Goal: Task Accomplishment & Management: Manage account settings

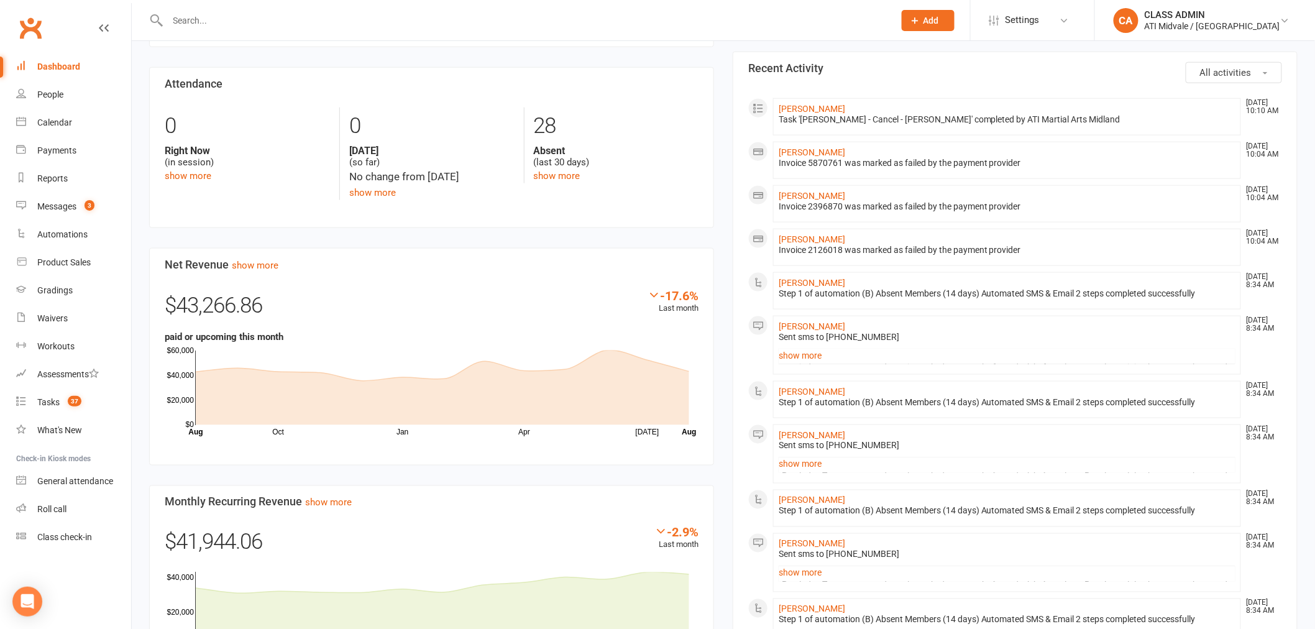
scroll to position [552, 0]
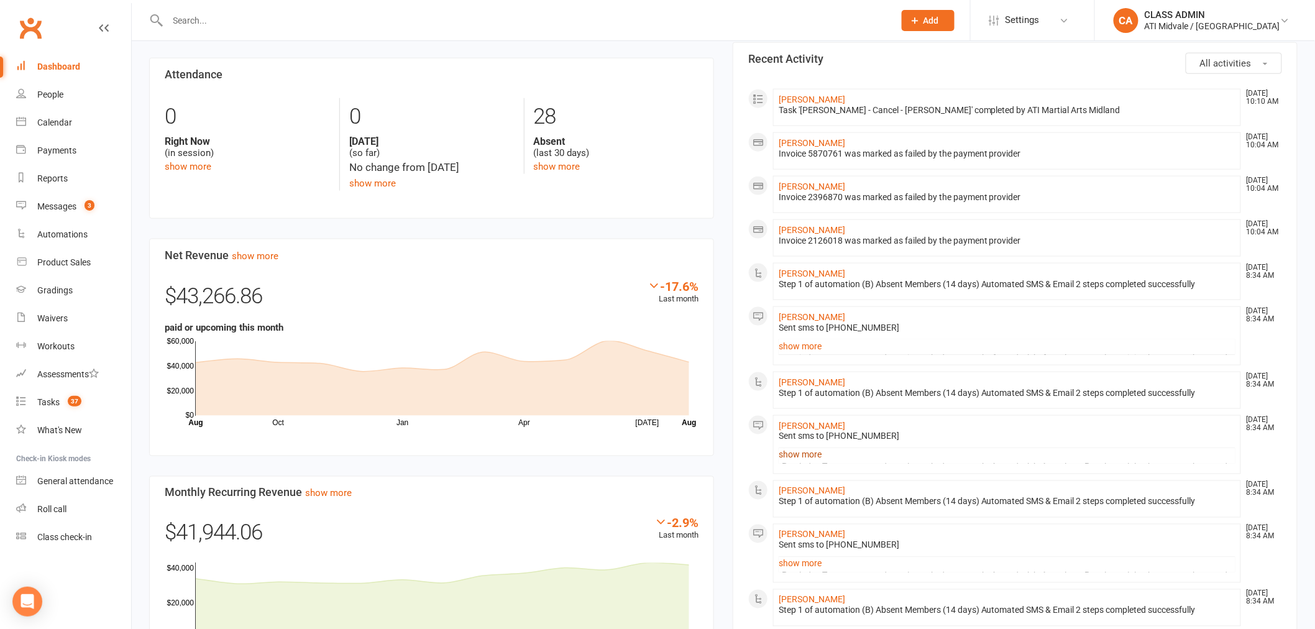
click at [798, 458] on link "show more" at bounding box center [1007, 454] width 457 height 17
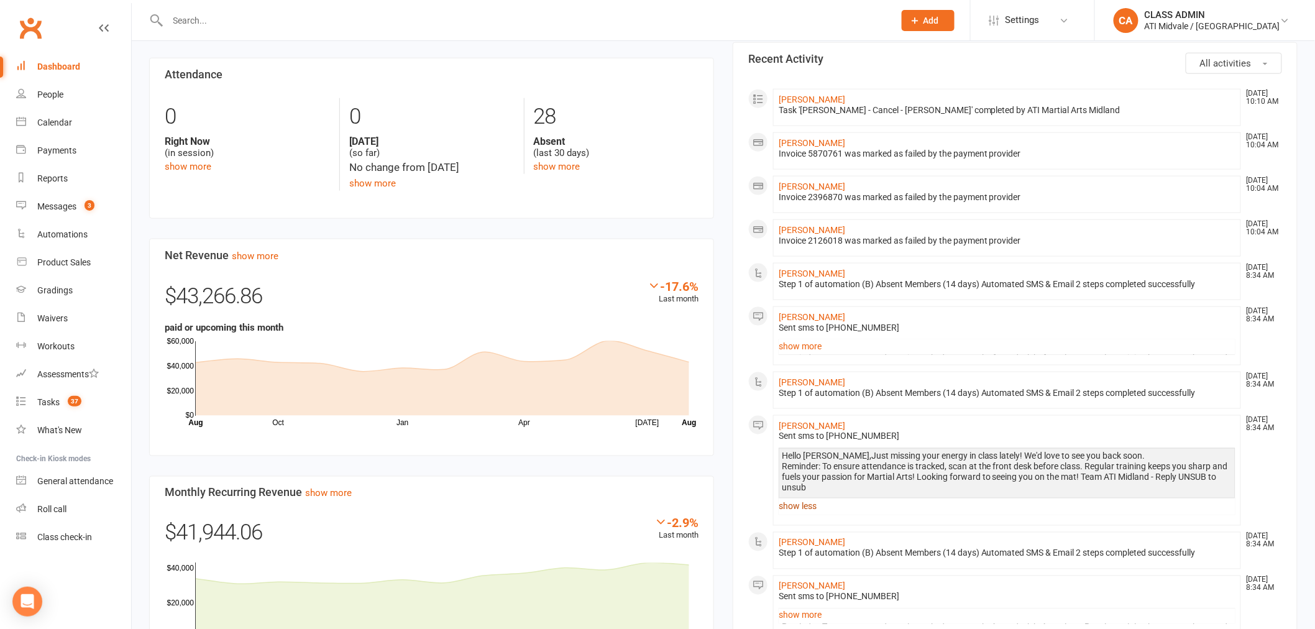
click at [799, 502] on link "show less" at bounding box center [1007, 506] width 457 height 17
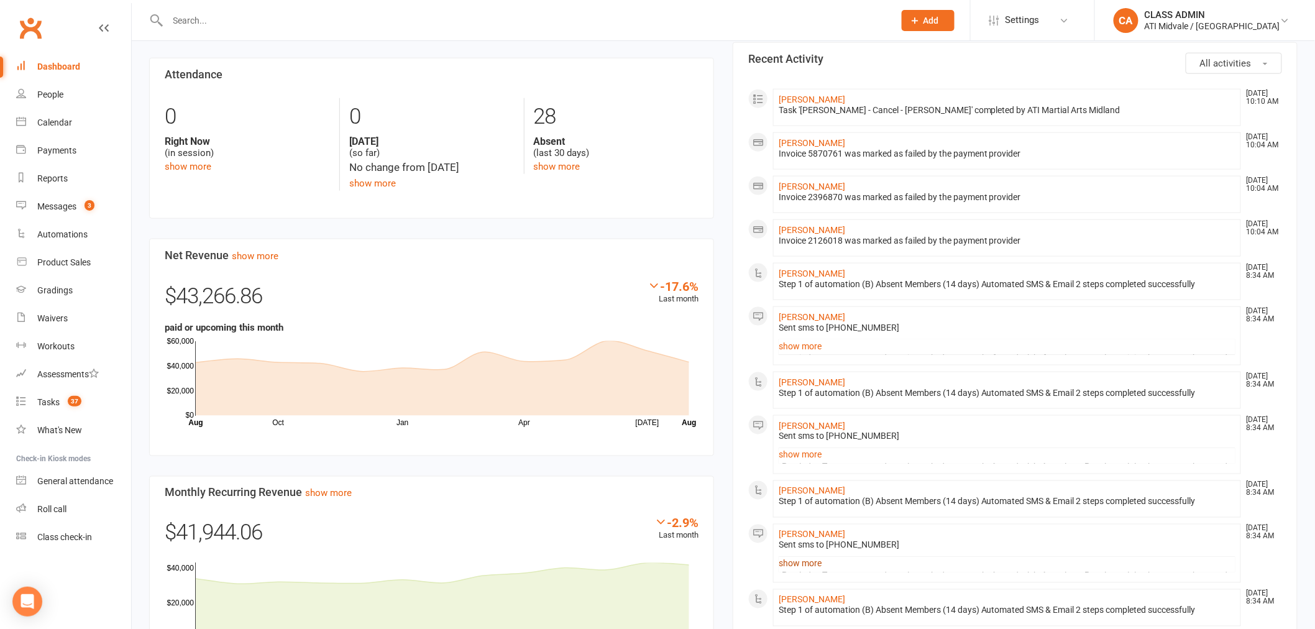
click at [810, 562] on link "show more" at bounding box center [1007, 563] width 457 height 17
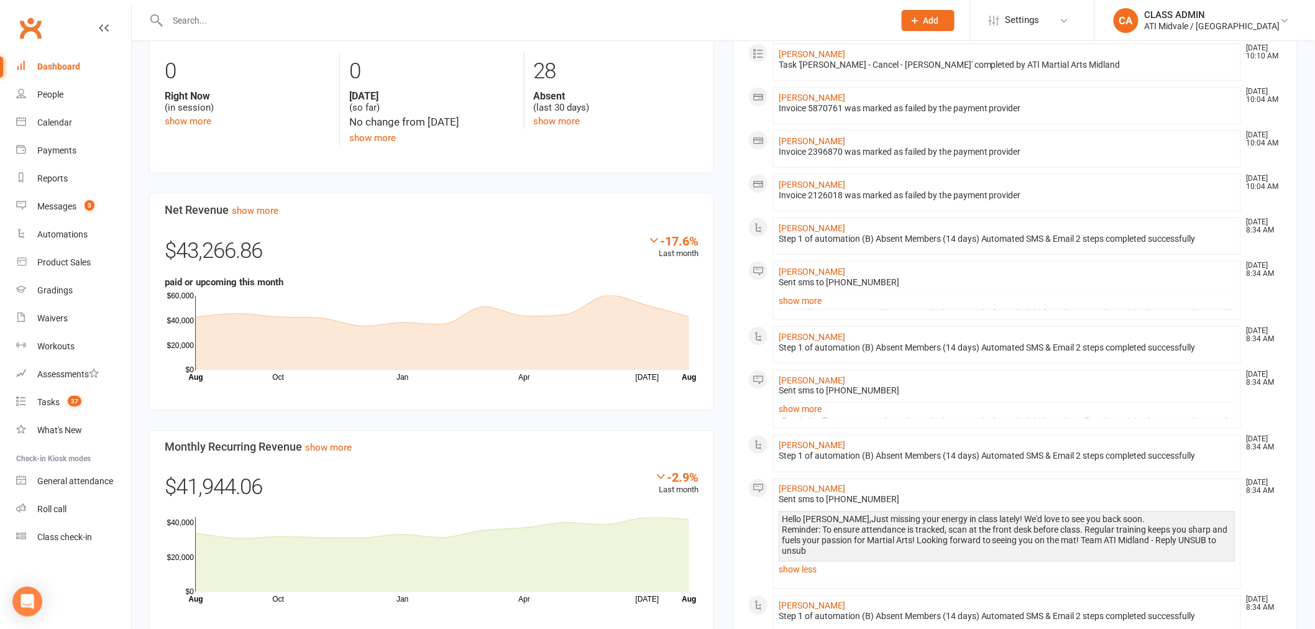
scroll to position [690, 0]
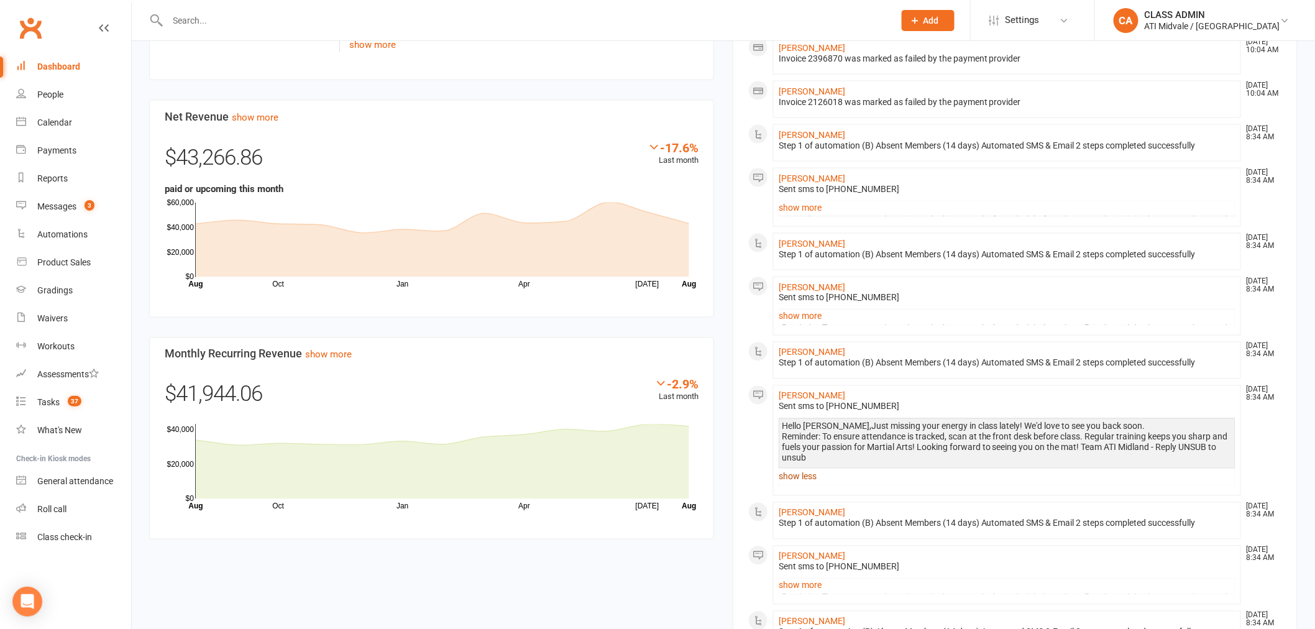
click at [803, 485] on link "show less" at bounding box center [1007, 476] width 457 height 17
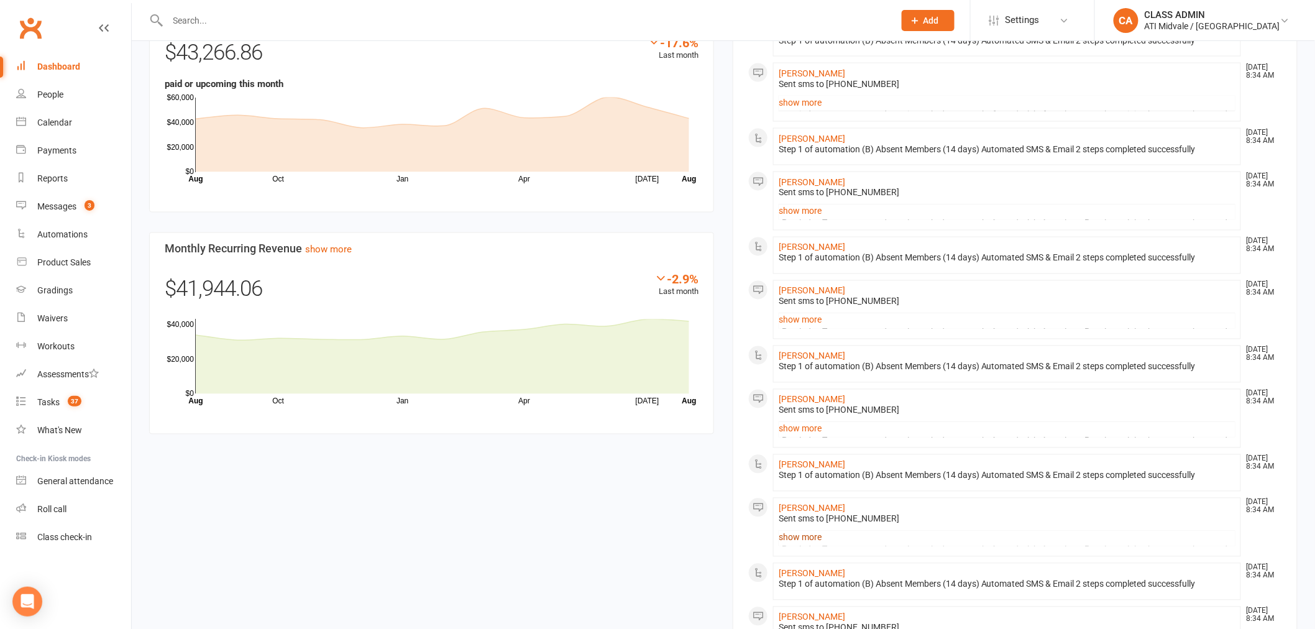
scroll to position [828, 0]
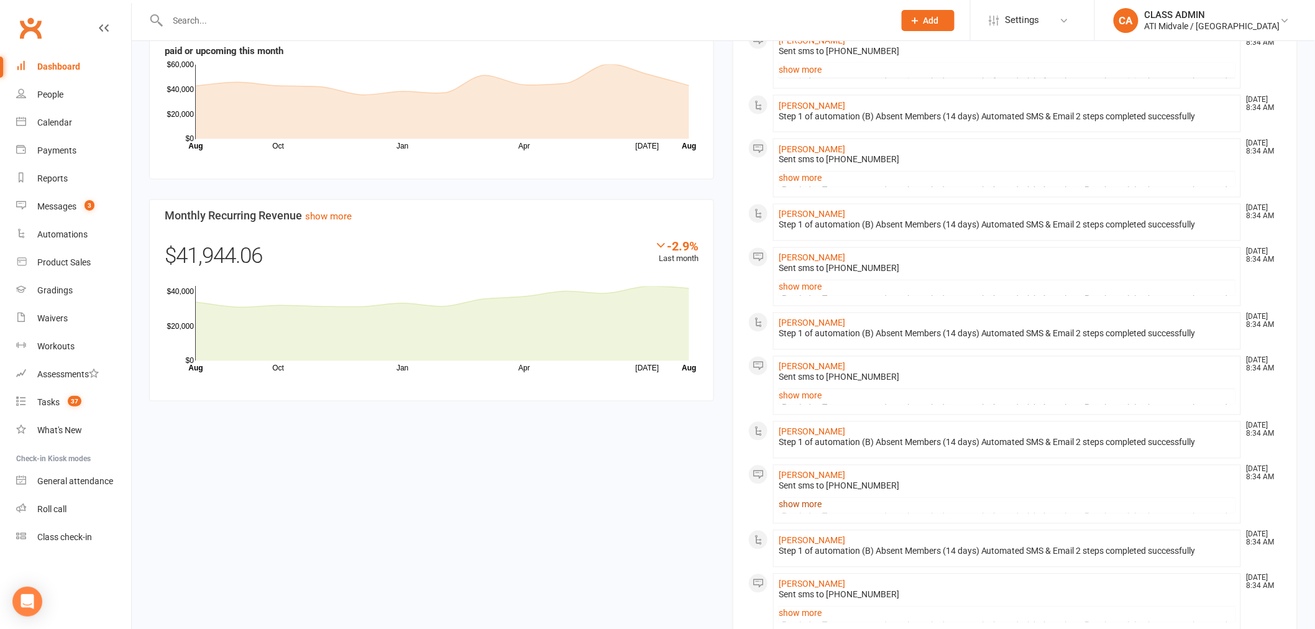
click at [814, 510] on link "show more" at bounding box center [1007, 504] width 457 height 17
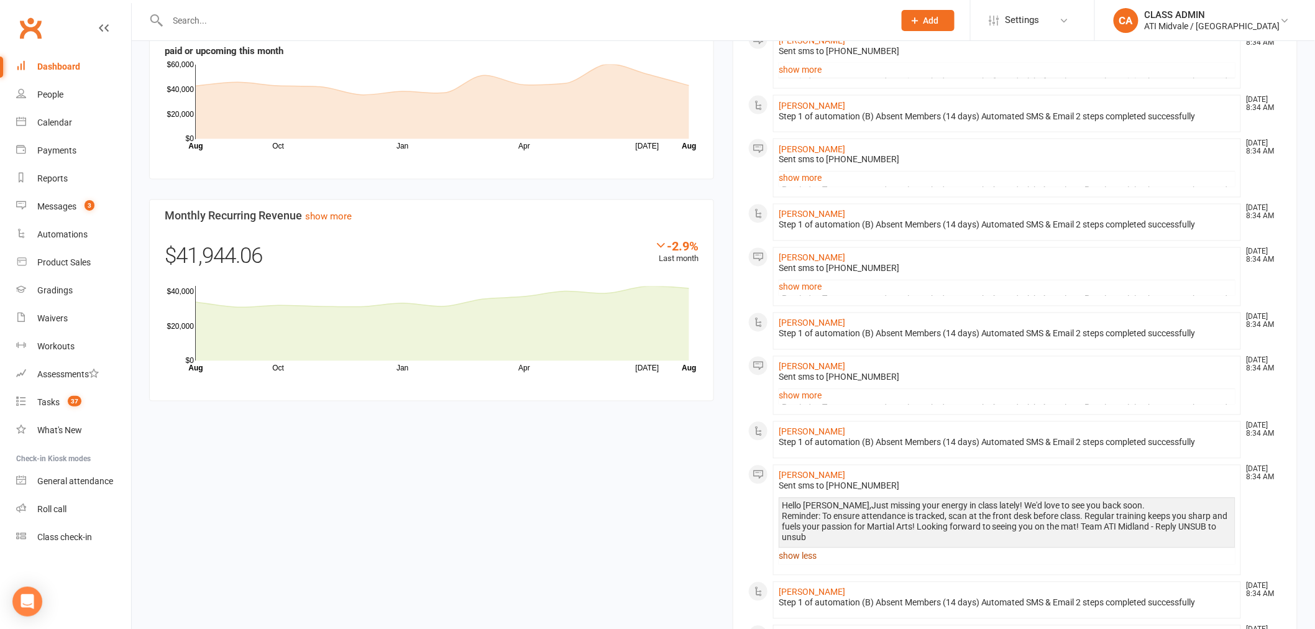
click at [812, 558] on link "show less" at bounding box center [1007, 555] width 457 height 17
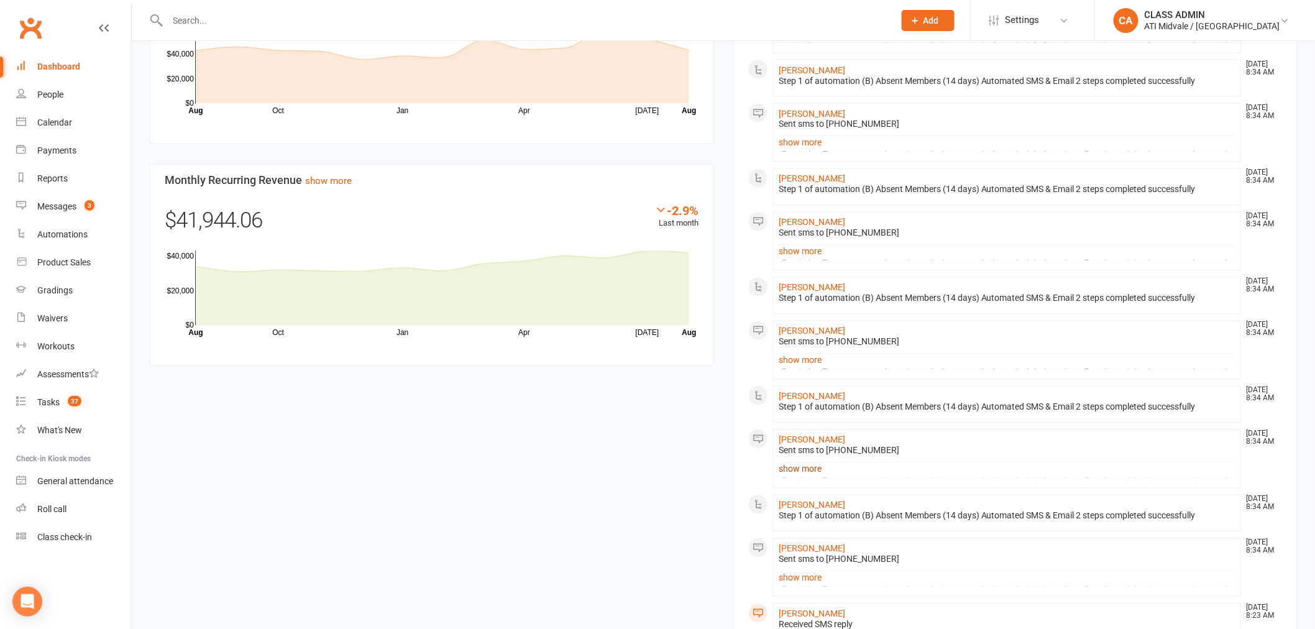
scroll to position [897, 0]
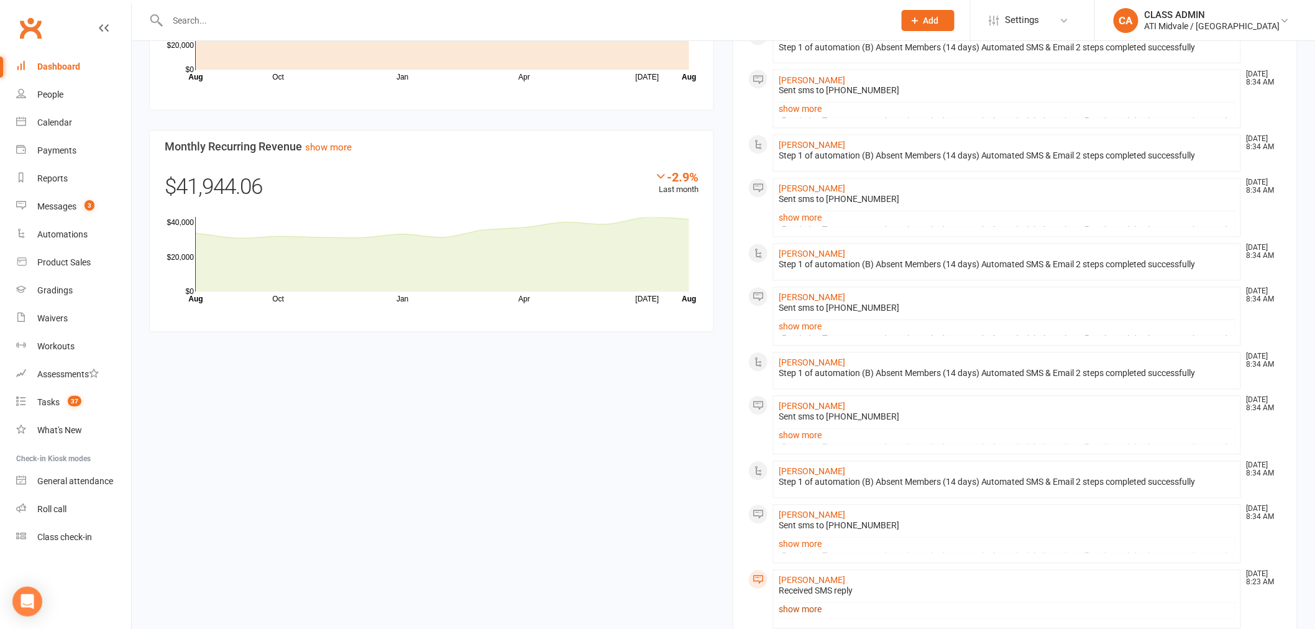
click at [809, 608] on link "show more" at bounding box center [1007, 609] width 457 height 17
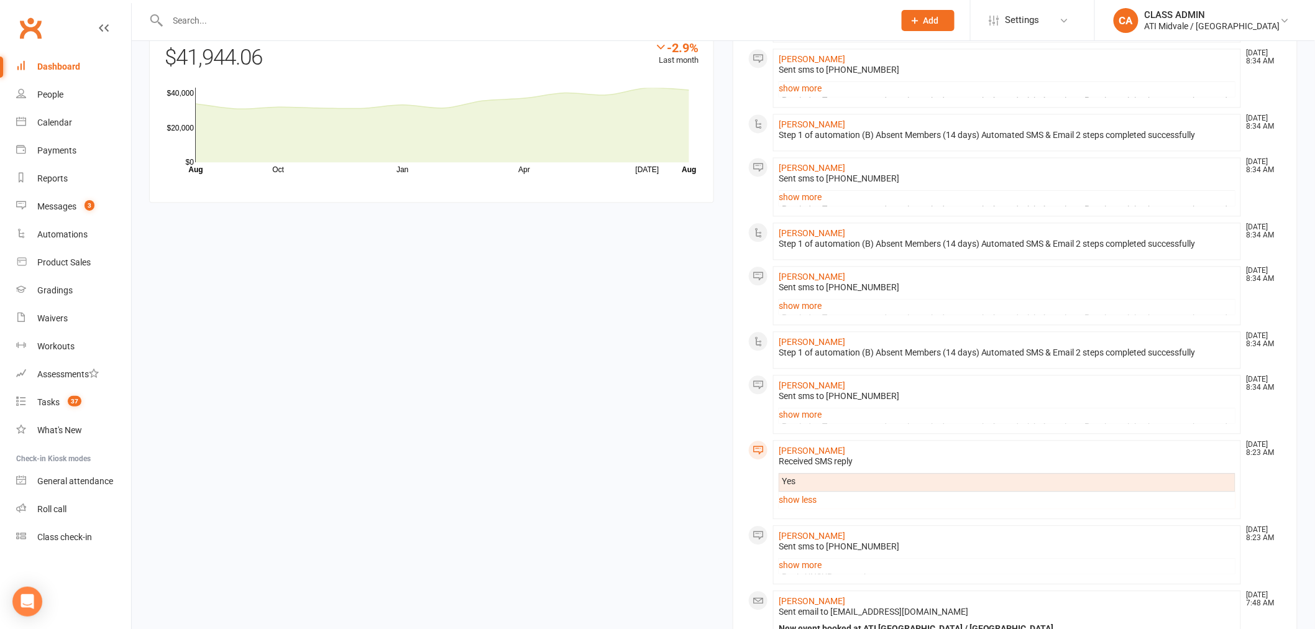
scroll to position [1035, 0]
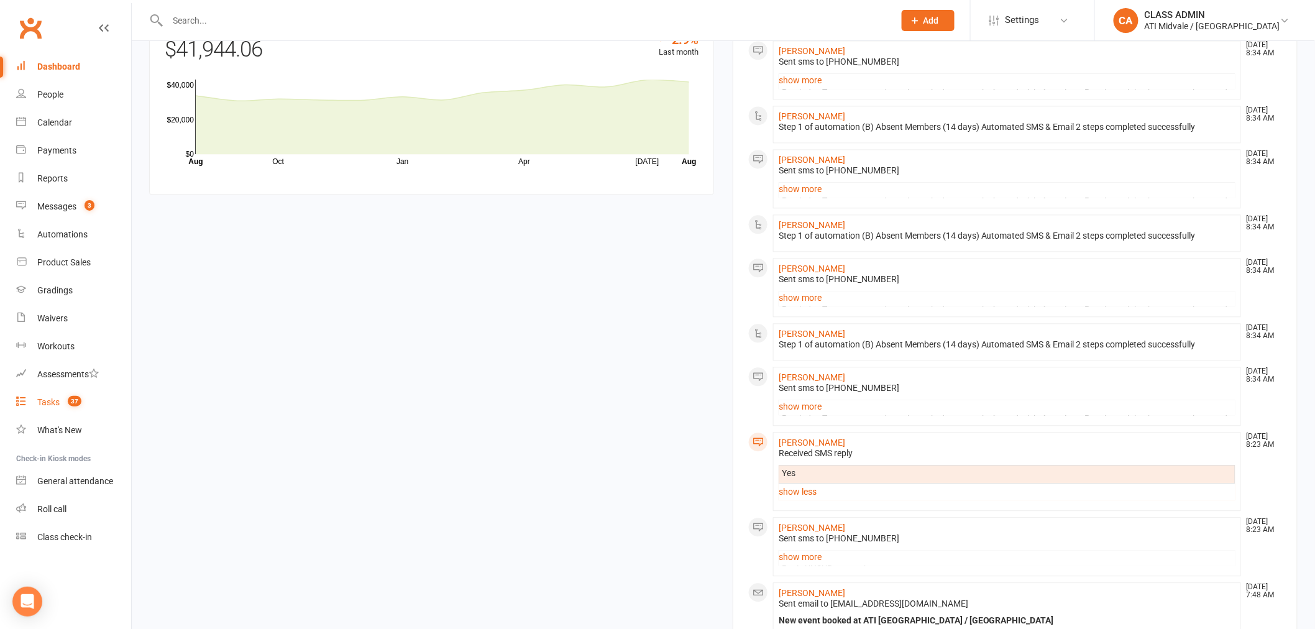
click at [51, 401] on div "Tasks" at bounding box center [48, 402] width 22 height 10
select select "incomplete"
select select "32859"
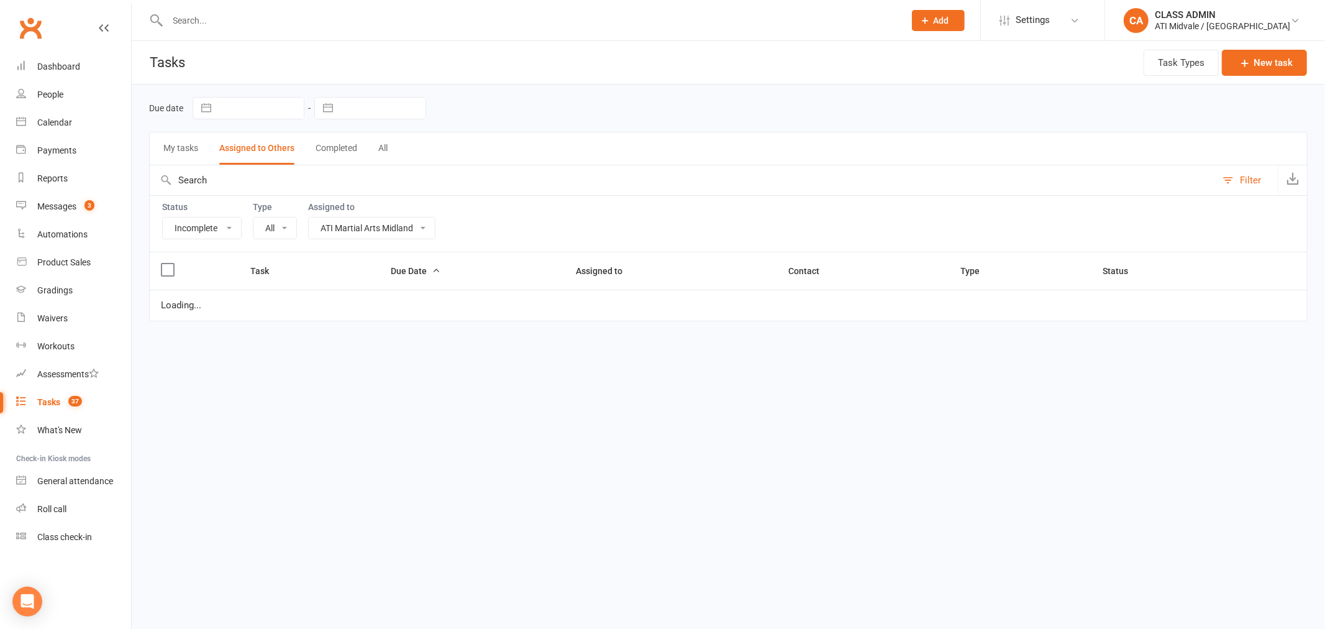
select select "15859"
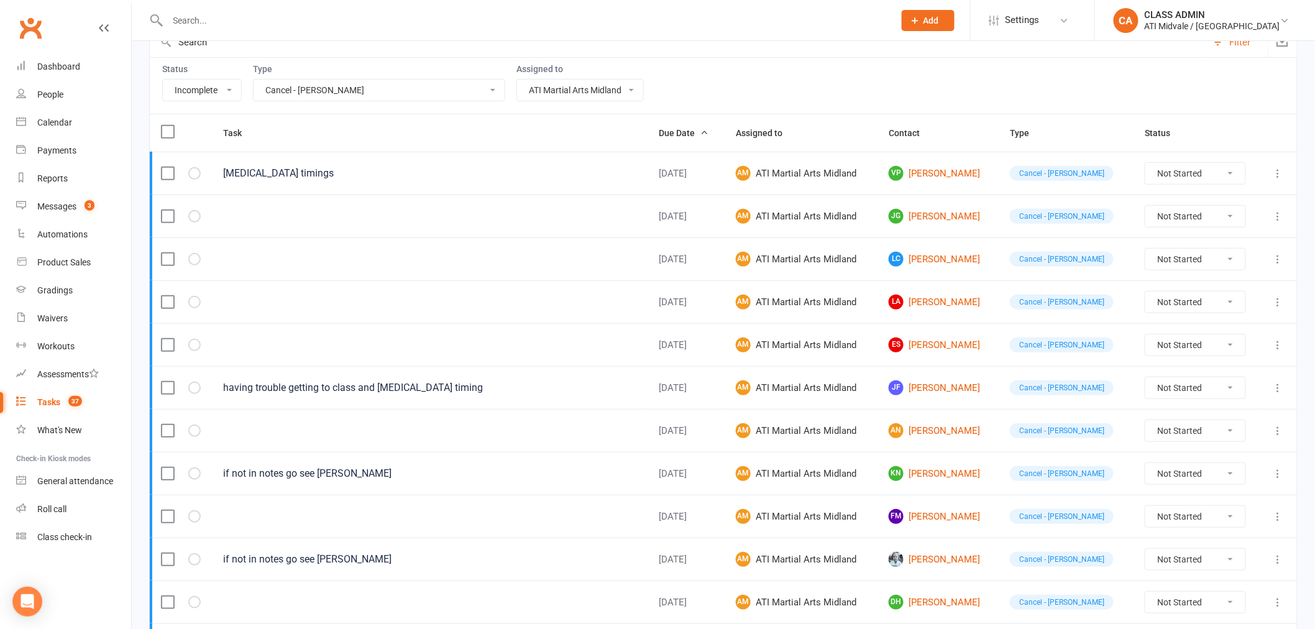
scroll to position [114, 0]
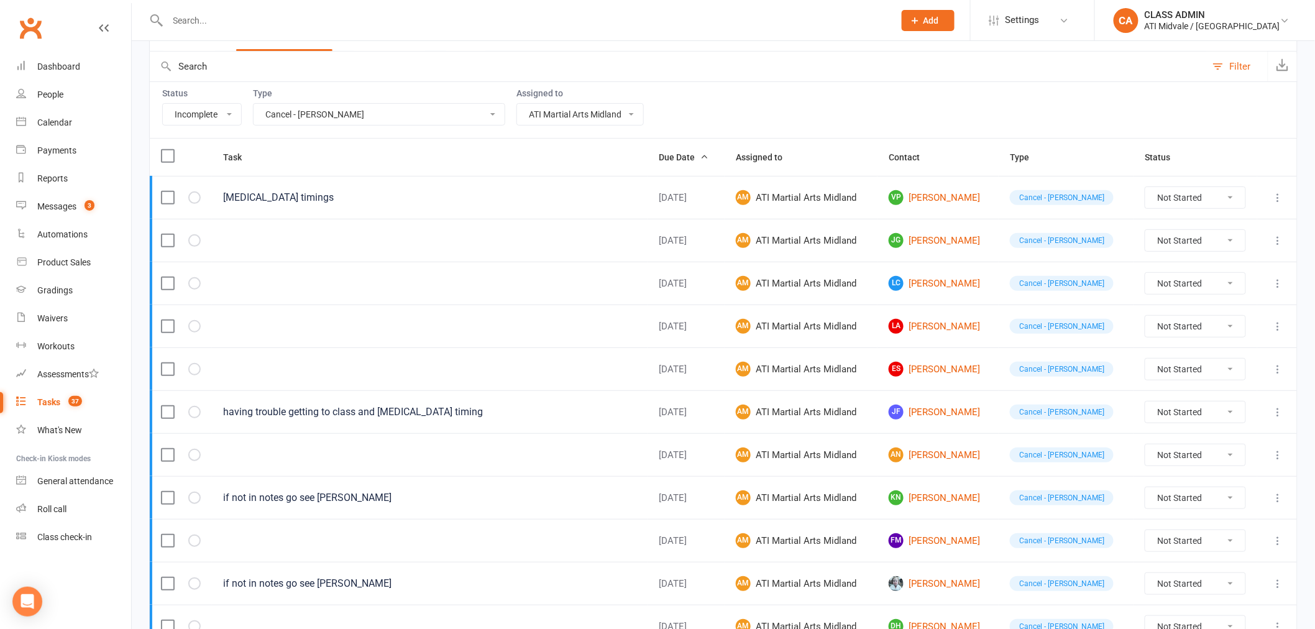
click at [389, 122] on select "All Add info to task Automatic renewal checking Booked in for 1st trial program…" at bounding box center [379, 114] width 251 height 21
select select
click at [254, 104] on select "All Add info to task Automatic renewal checking Booked in for 1st trial program…" at bounding box center [379, 114] width 251 height 21
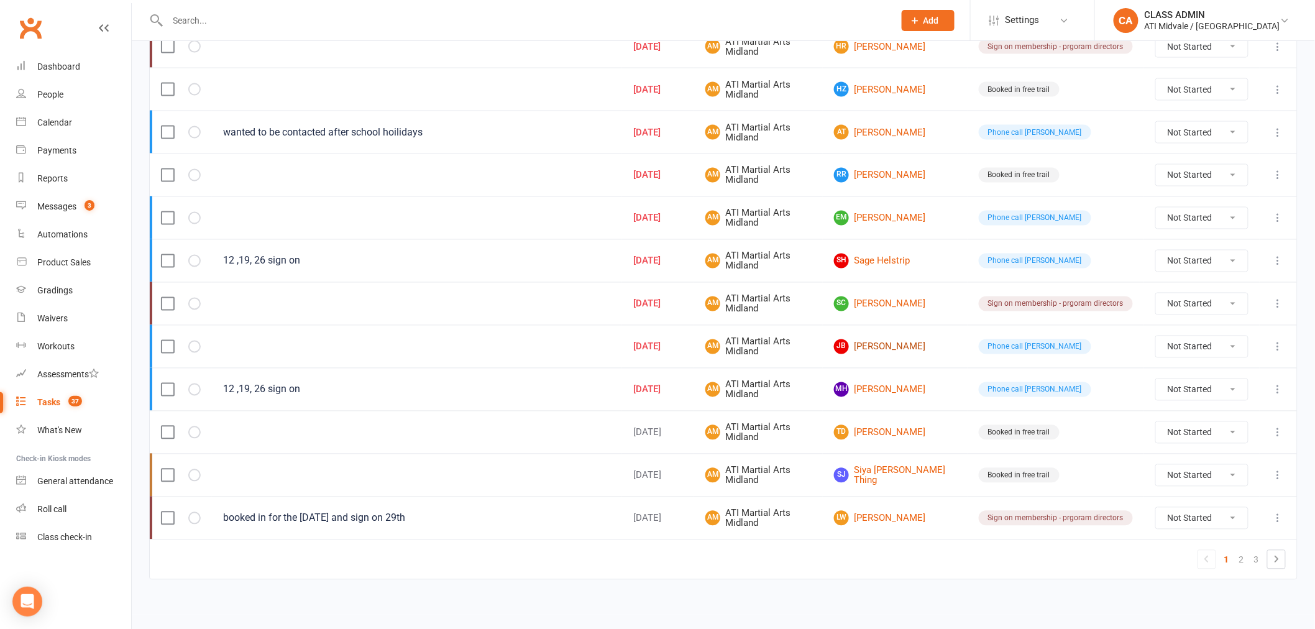
scroll to position [833, 0]
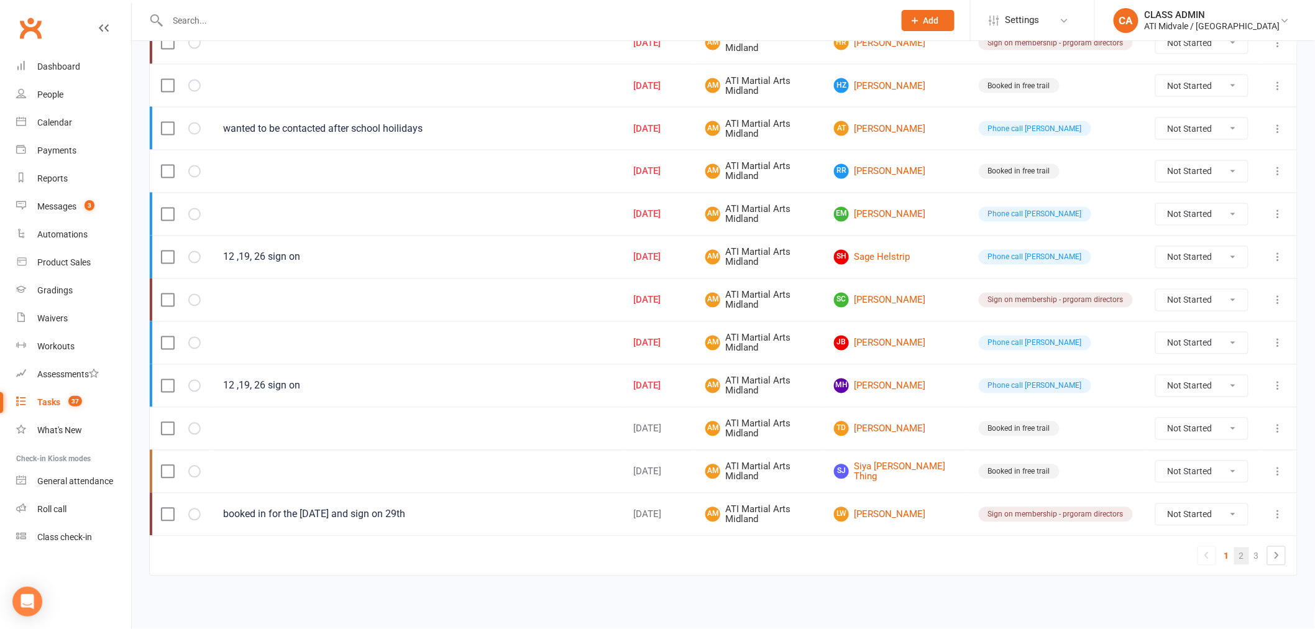
click at [1239, 554] on link "2" at bounding box center [1241, 555] width 15 height 17
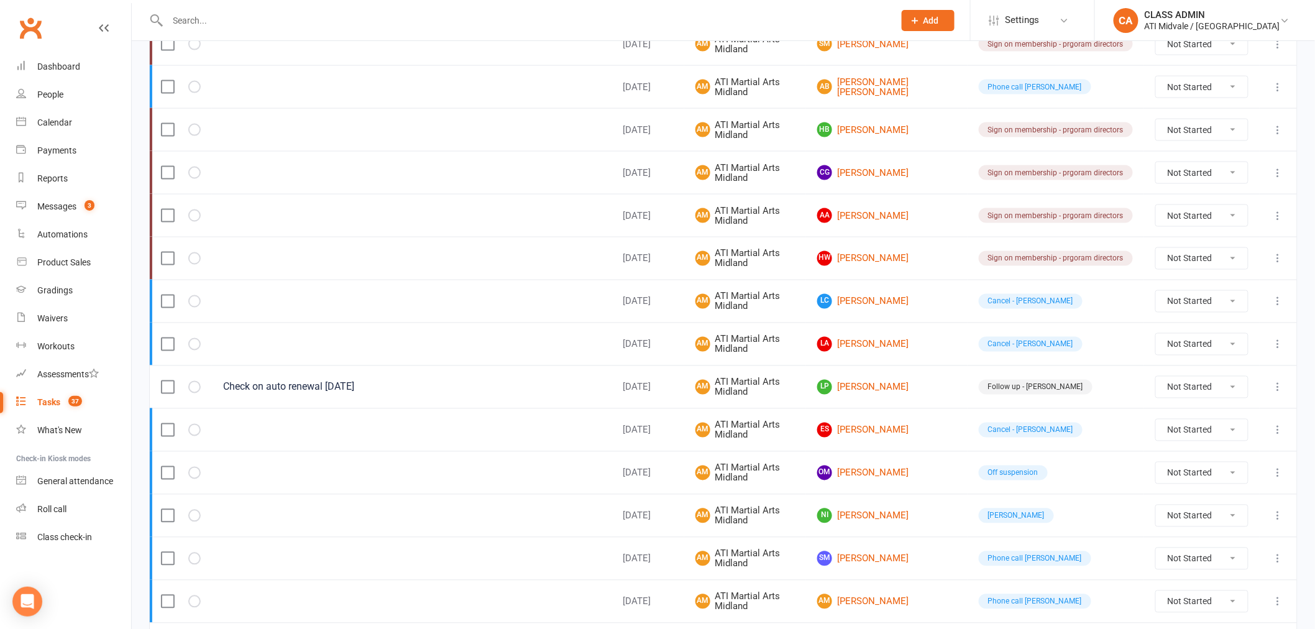
scroll to position [763, 0]
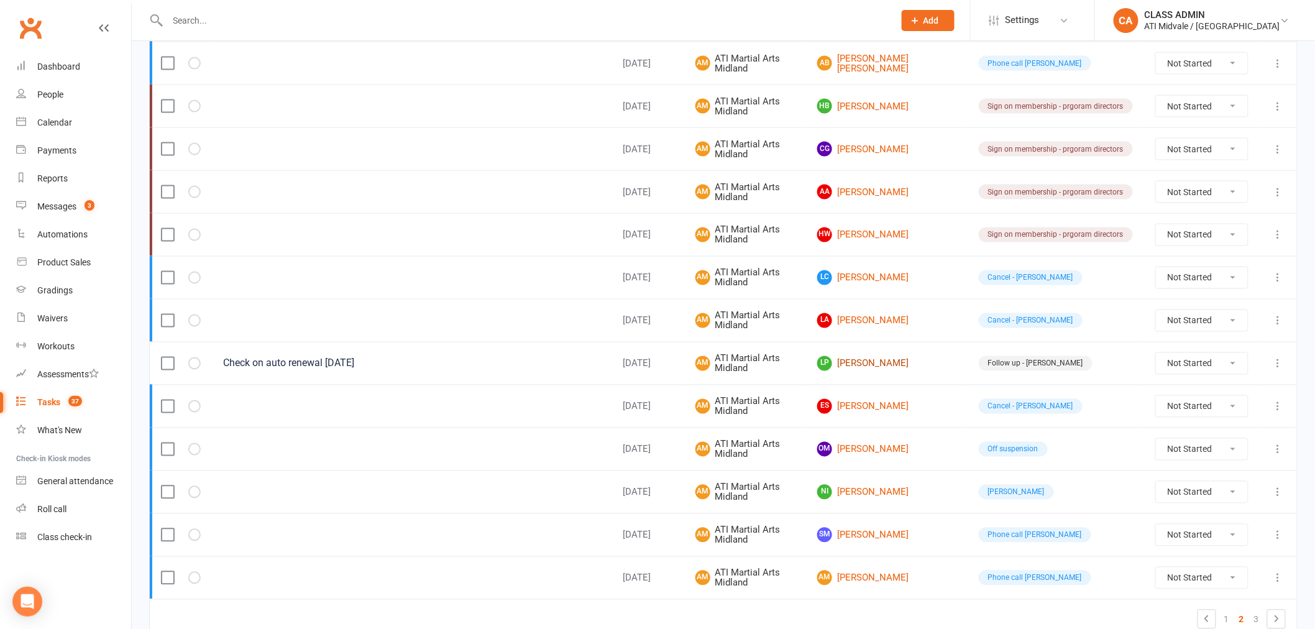
click at [902, 370] on link "LP [PERSON_NAME]" at bounding box center [886, 363] width 139 height 15
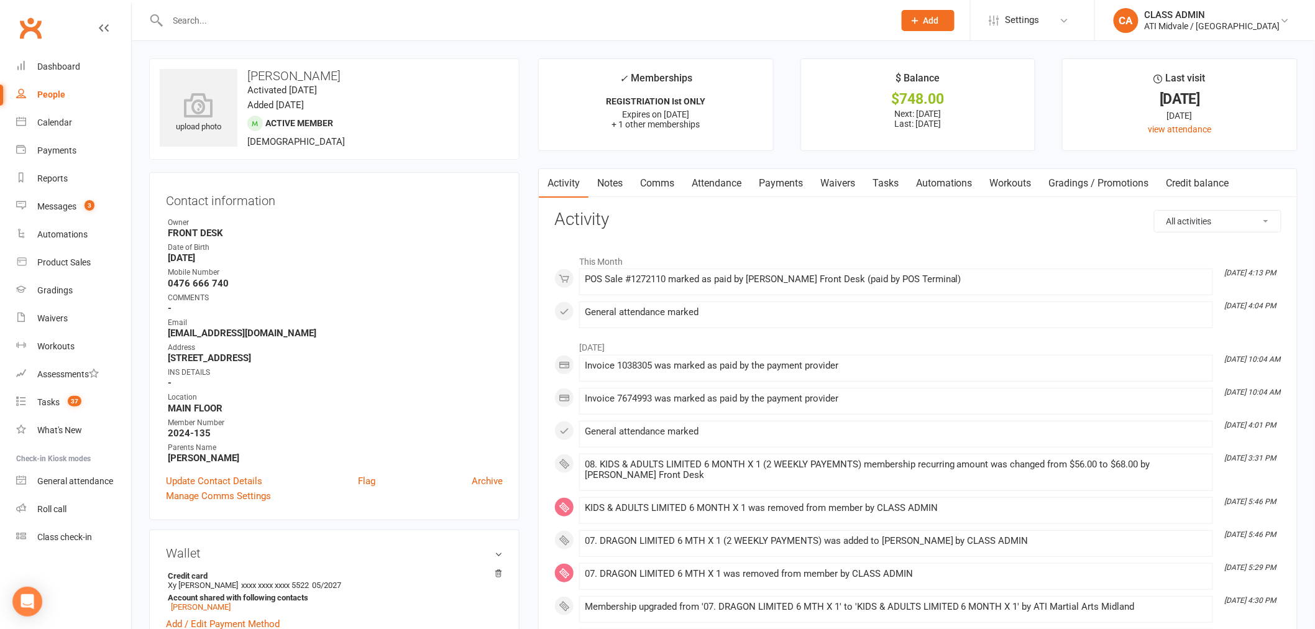
click at [804, 188] on link "Payments" at bounding box center [781, 183] width 62 height 29
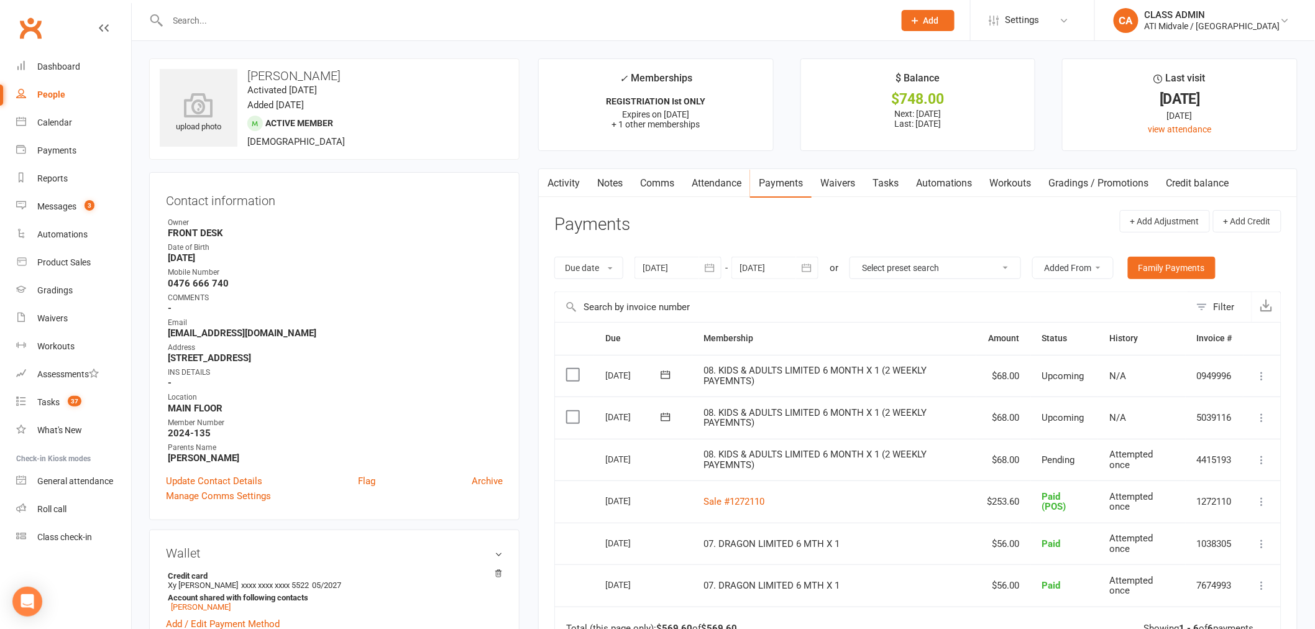
click at [904, 183] on link "Tasks" at bounding box center [885, 183] width 43 height 29
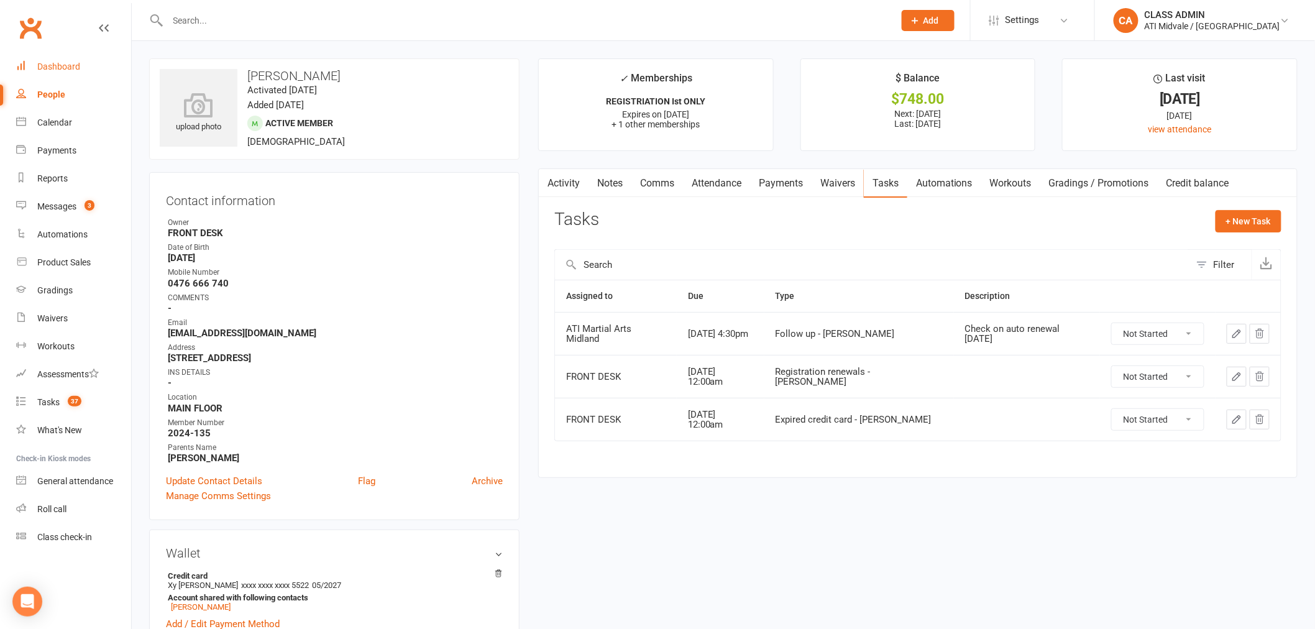
click at [66, 59] on link "Dashboard" at bounding box center [73, 67] width 115 height 28
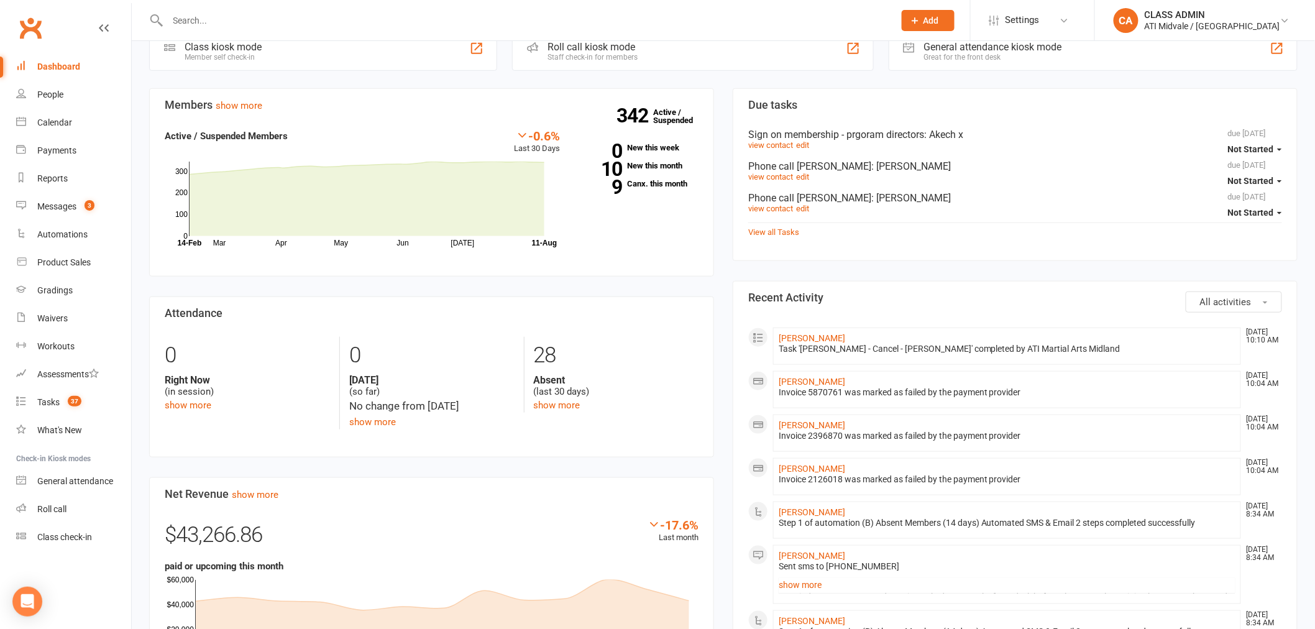
scroll to position [345, 0]
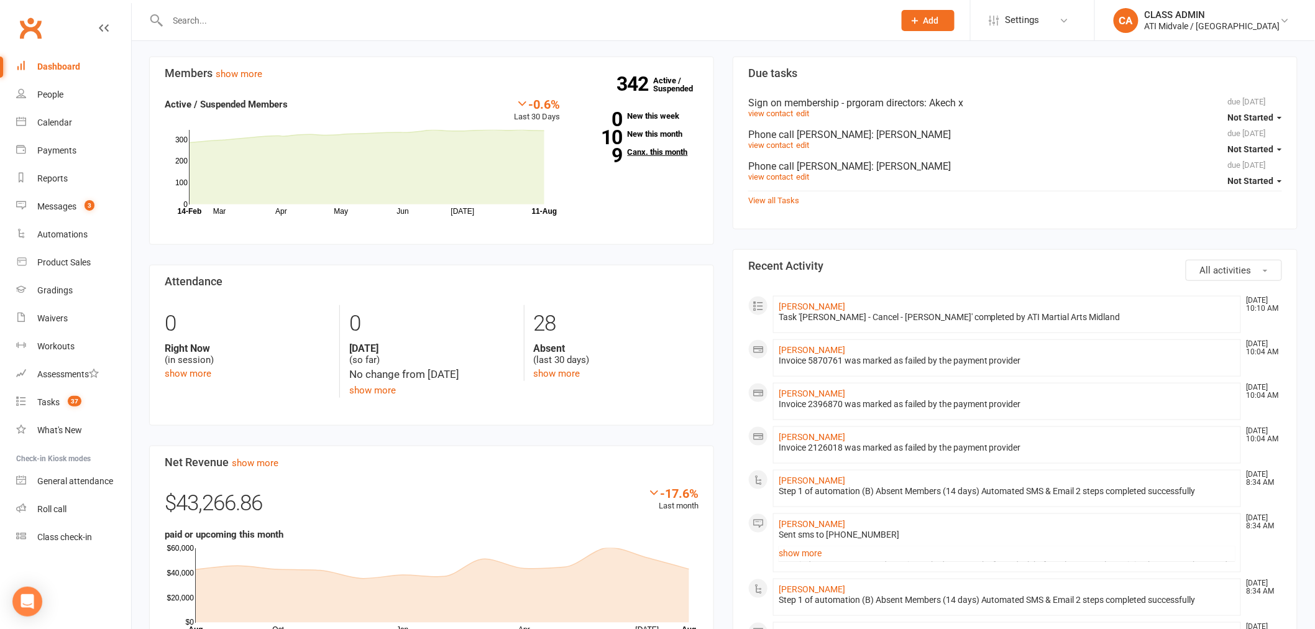
click at [626, 153] on link "9 Canx. this month" at bounding box center [638, 152] width 119 height 8
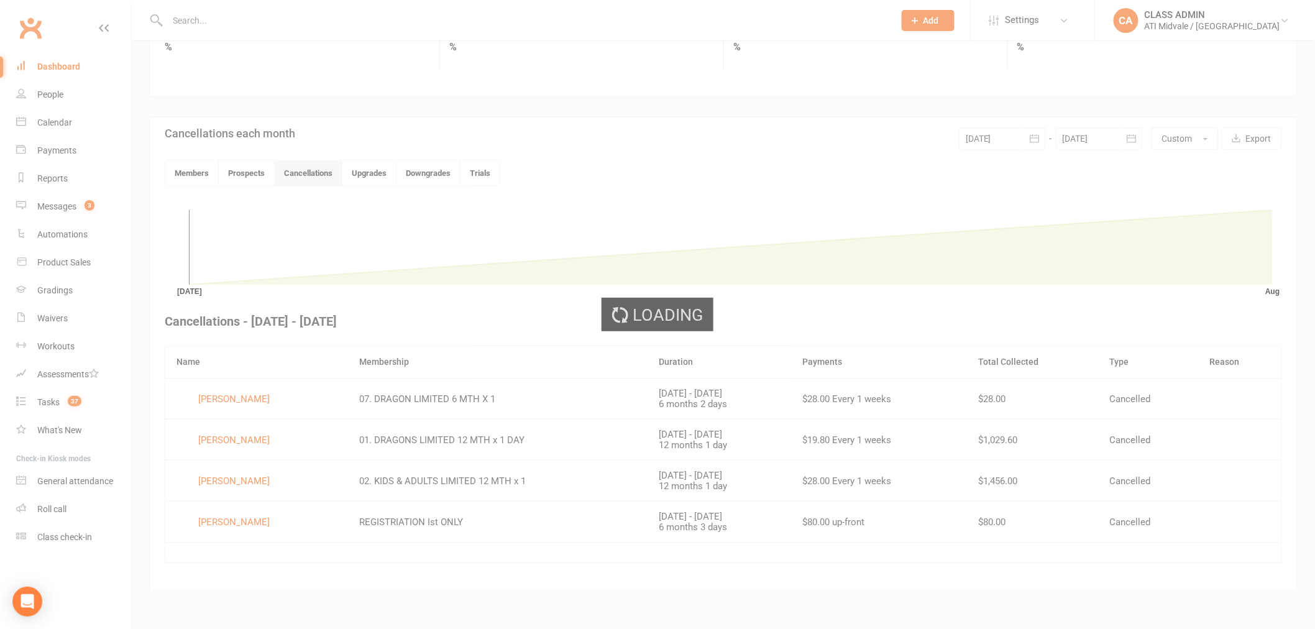
scroll to position [206, 0]
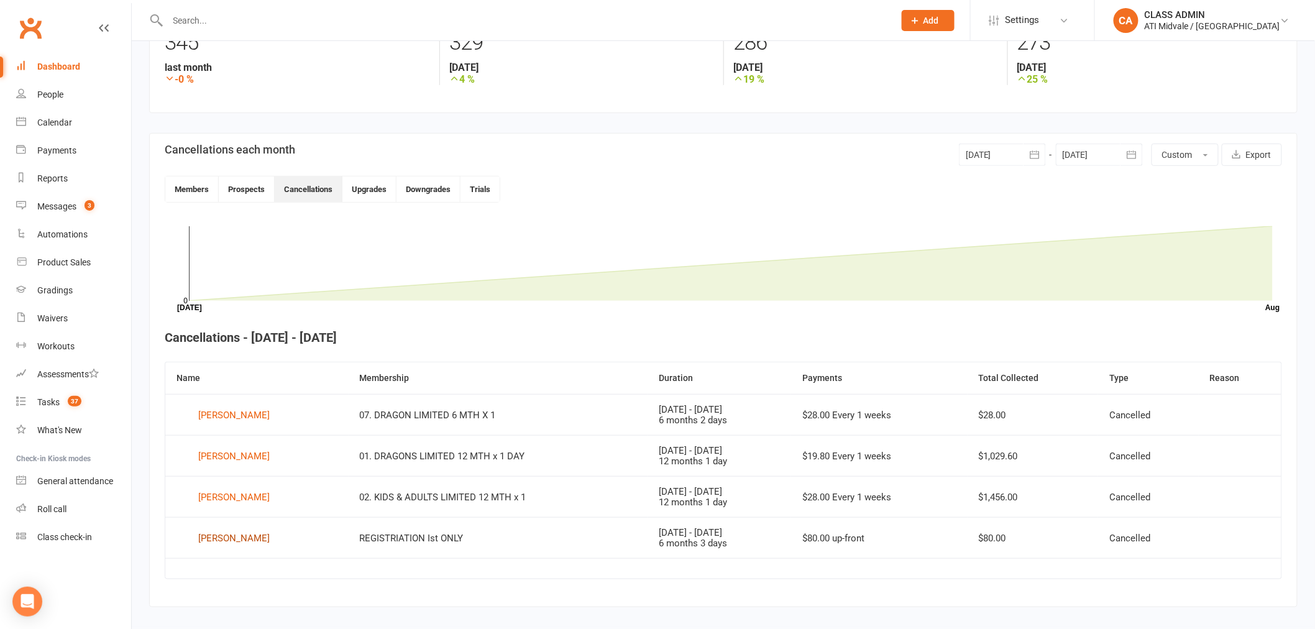
click at [257, 536] on div "[PERSON_NAME]" at bounding box center [233, 538] width 71 height 19
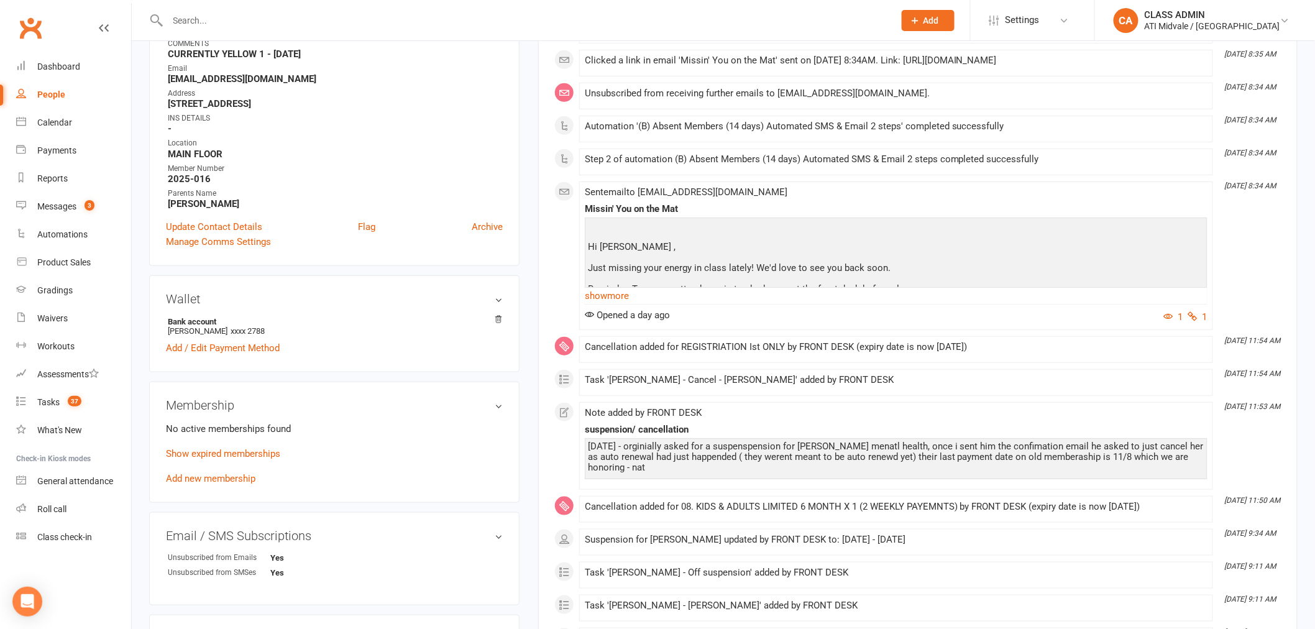
scroll to position [276, 0]
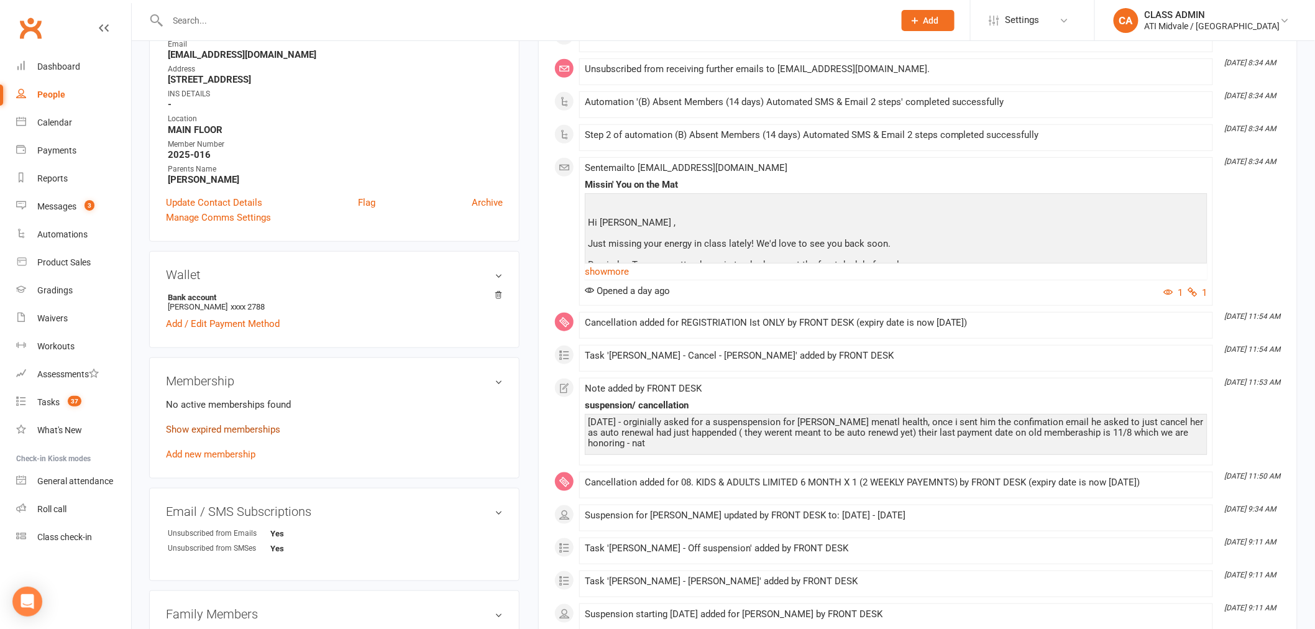
click at [263, 428] on link "Show expired memberships" at bounding box center [223, 429] width 114 height 11
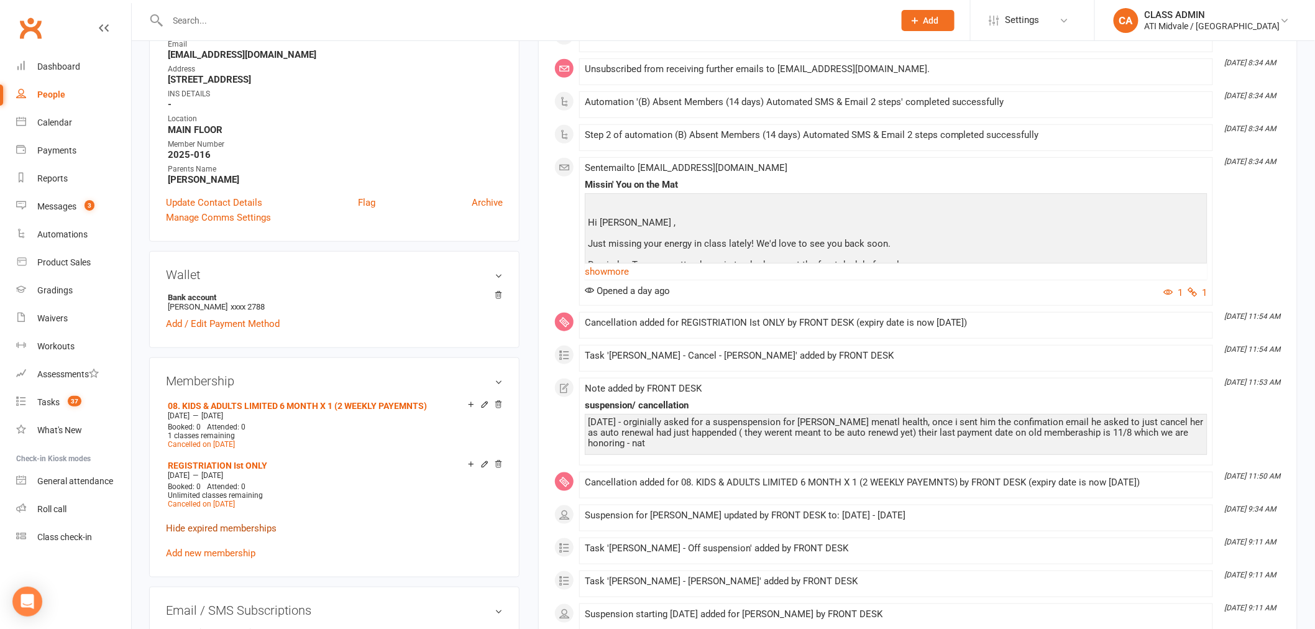
click at [245, 524] on link "Hide expired memberships" at bounding box center [221, 528] width 111 height 11
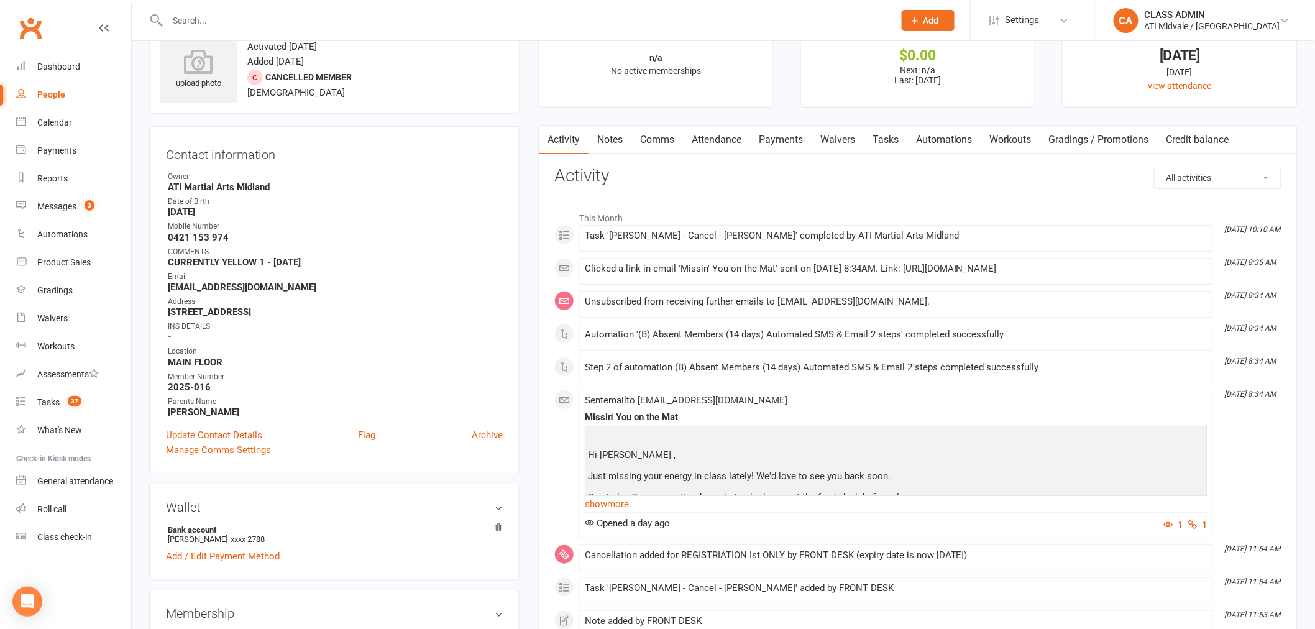
scroll to position [0, 0]
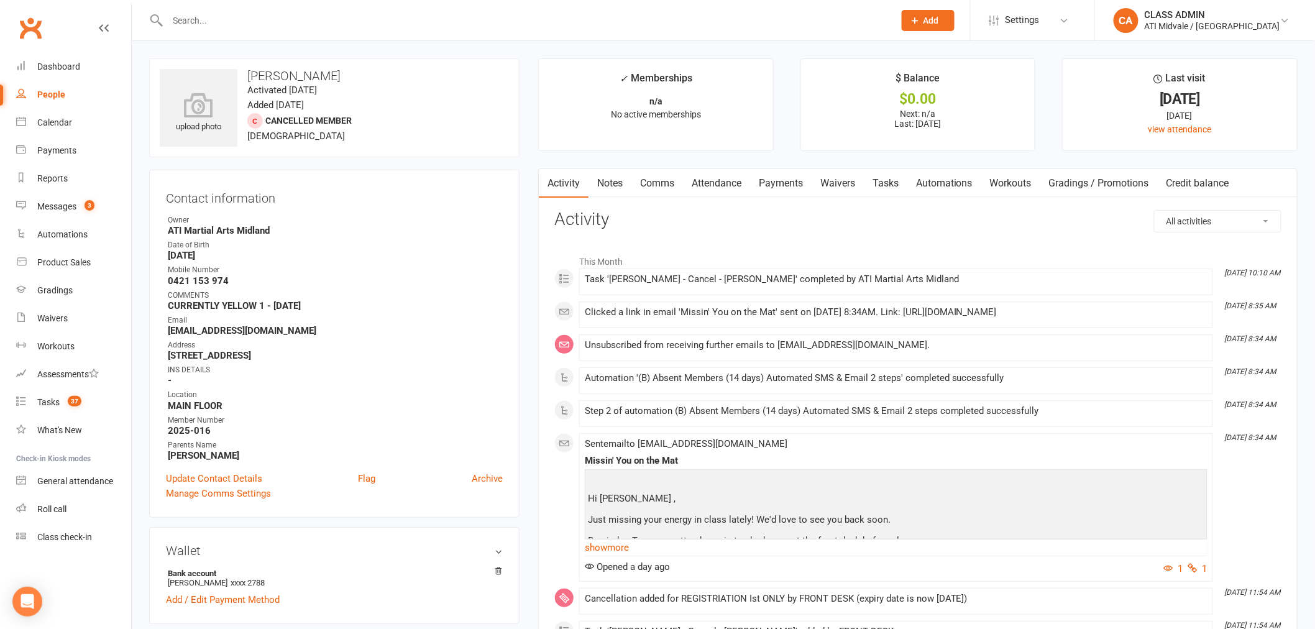
click at [887, 185] on link "Tasks" at bounding box center [885, 183] width 43 height 29
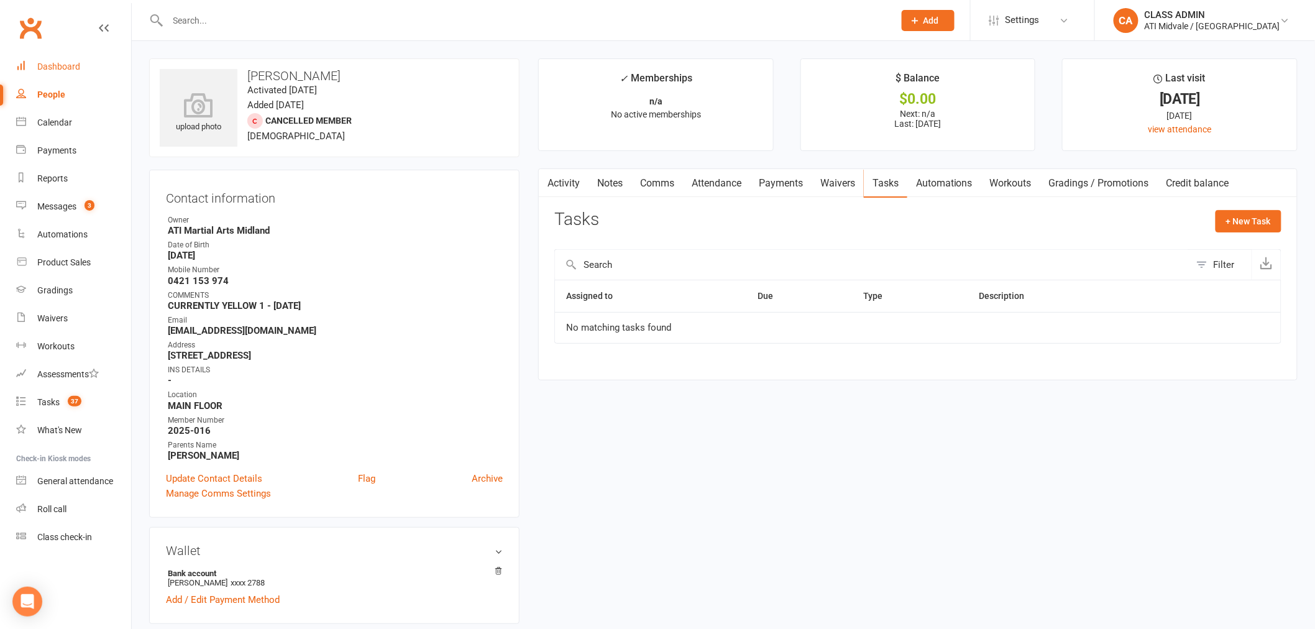
click at [54, 59] on link "Dashboard" at bounding box center [73, 67] width 115 height 28
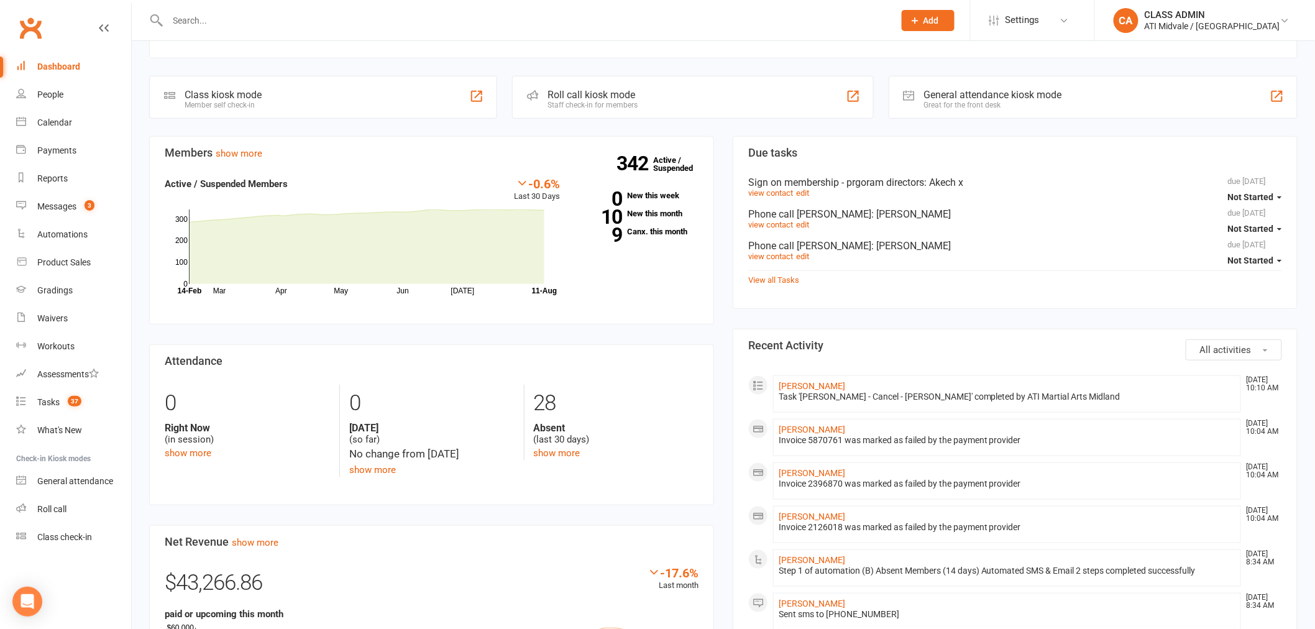
scroll to position [276, 0]
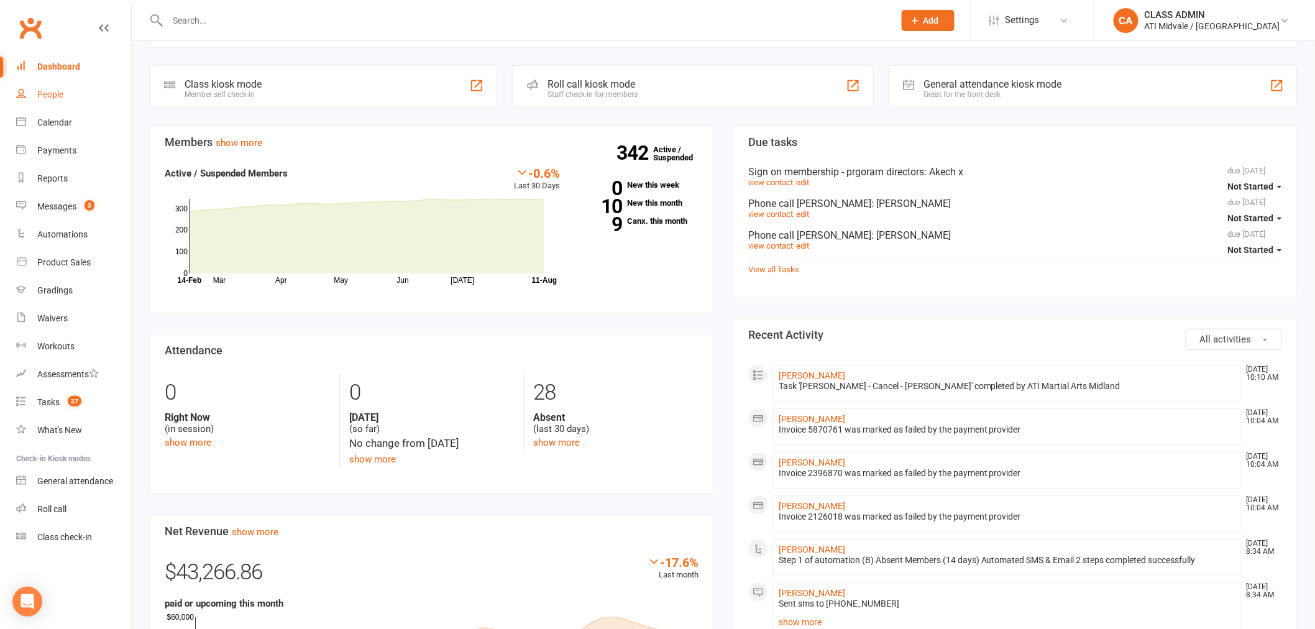
click at [53, 96] on div "People" at bounding box center [50, 94] width 26 height 10
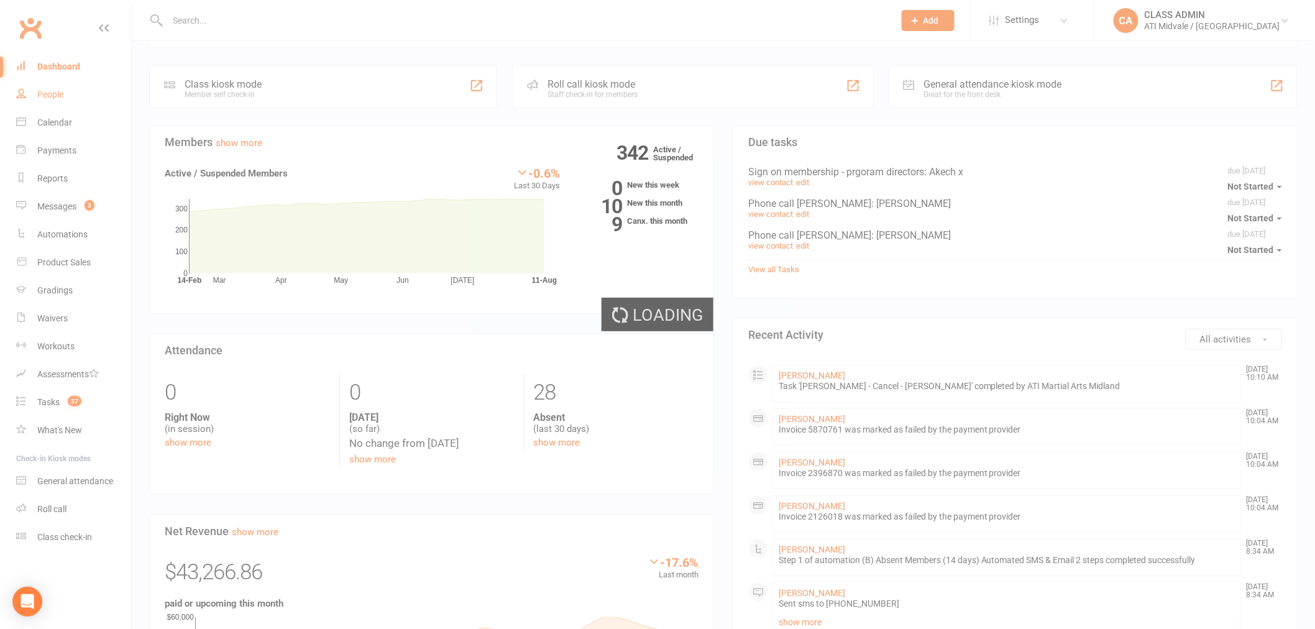
select select "100"
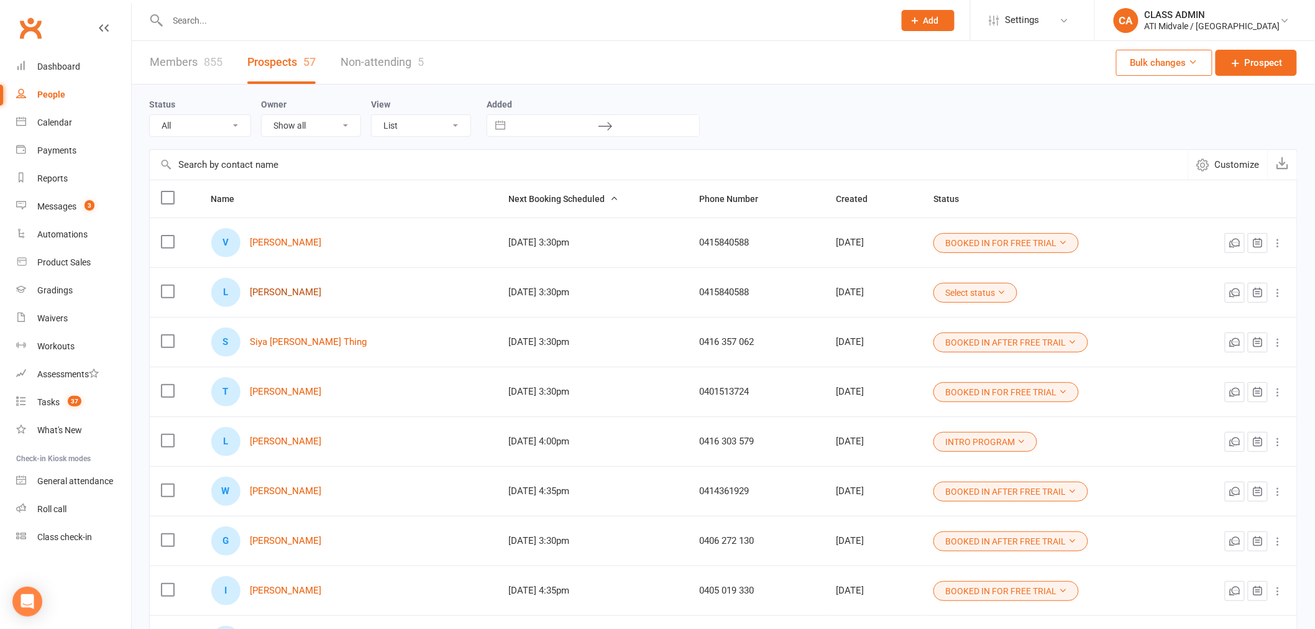
click at [309, 295] on link "[PERSON_NAME]" at bounding box center [285, 292] width 71 height 11
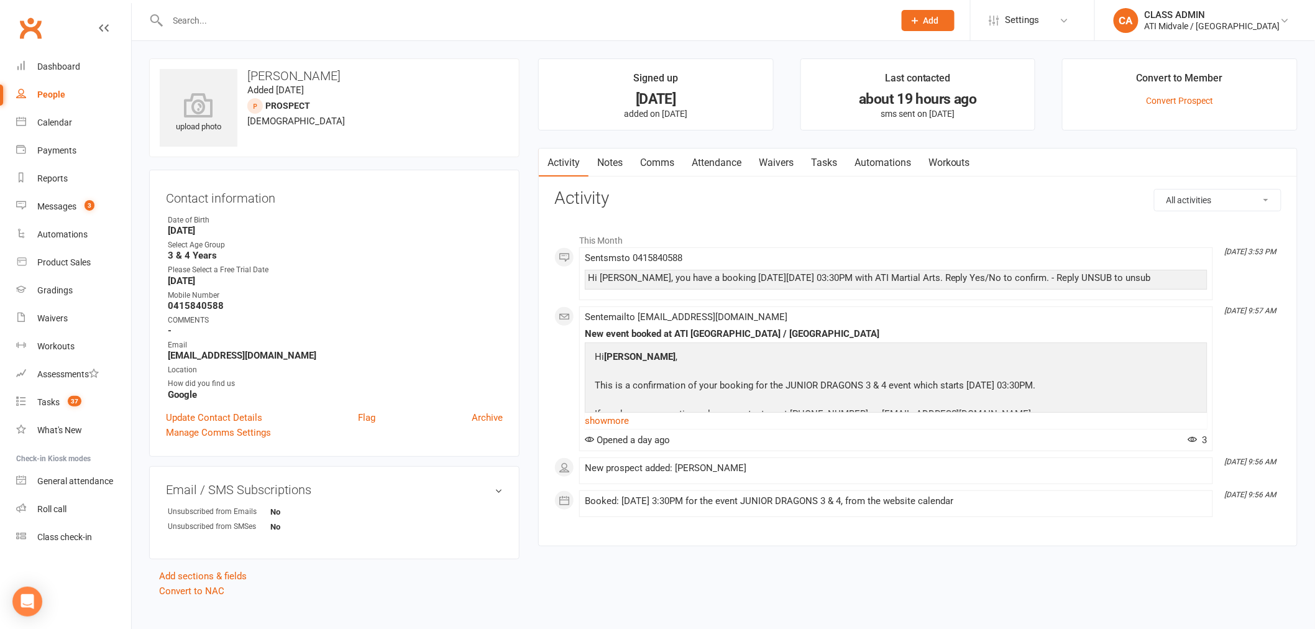
click at [822, 158] on link "Tasks" at bounding box center [823, 163] width 43 height 29
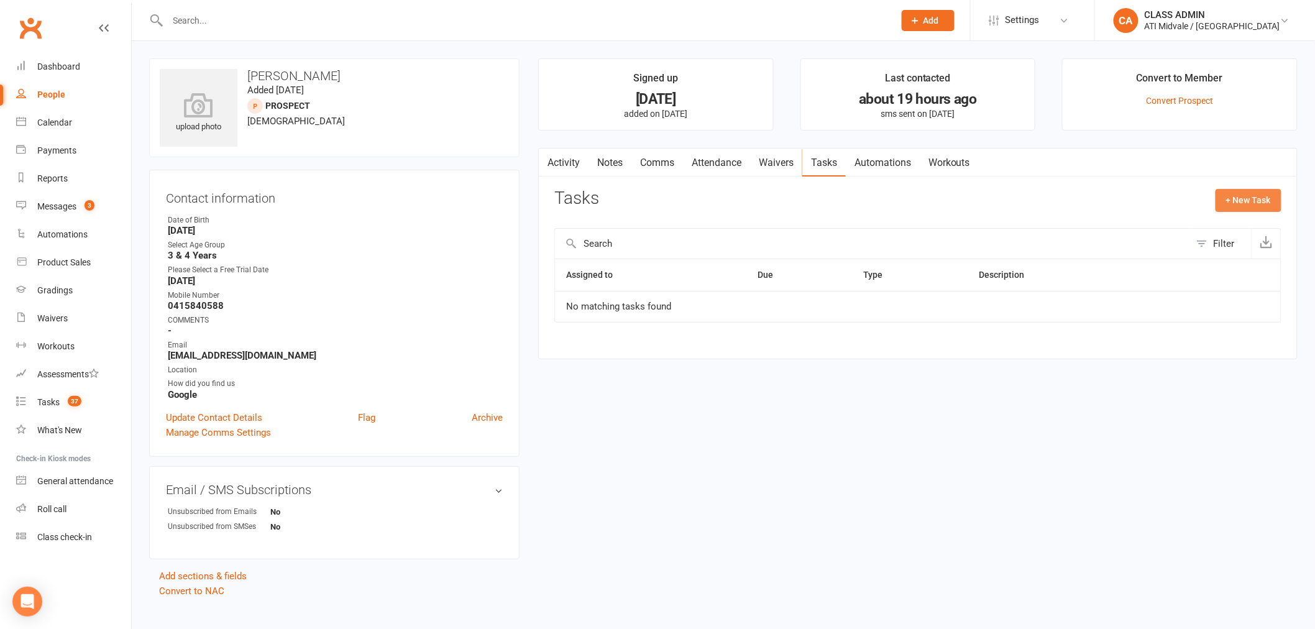
click at [1230, 204] on button "+ New Task" at bounding box center [1248, 200] width 66 height 22
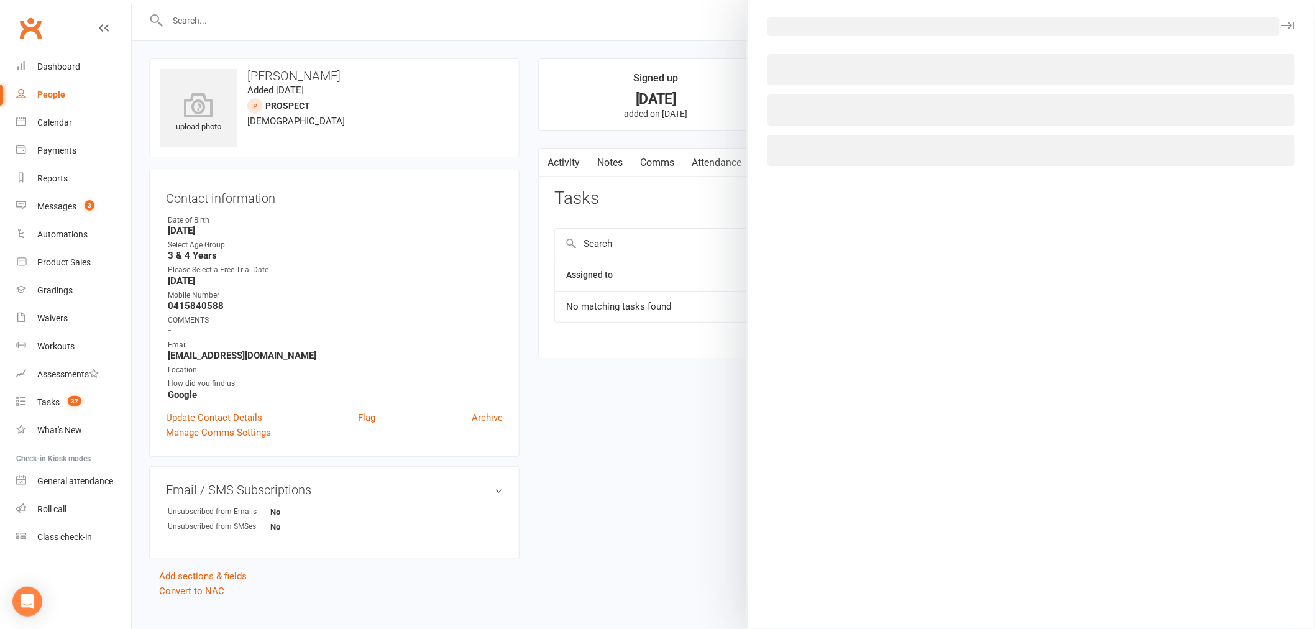
select select "47058"
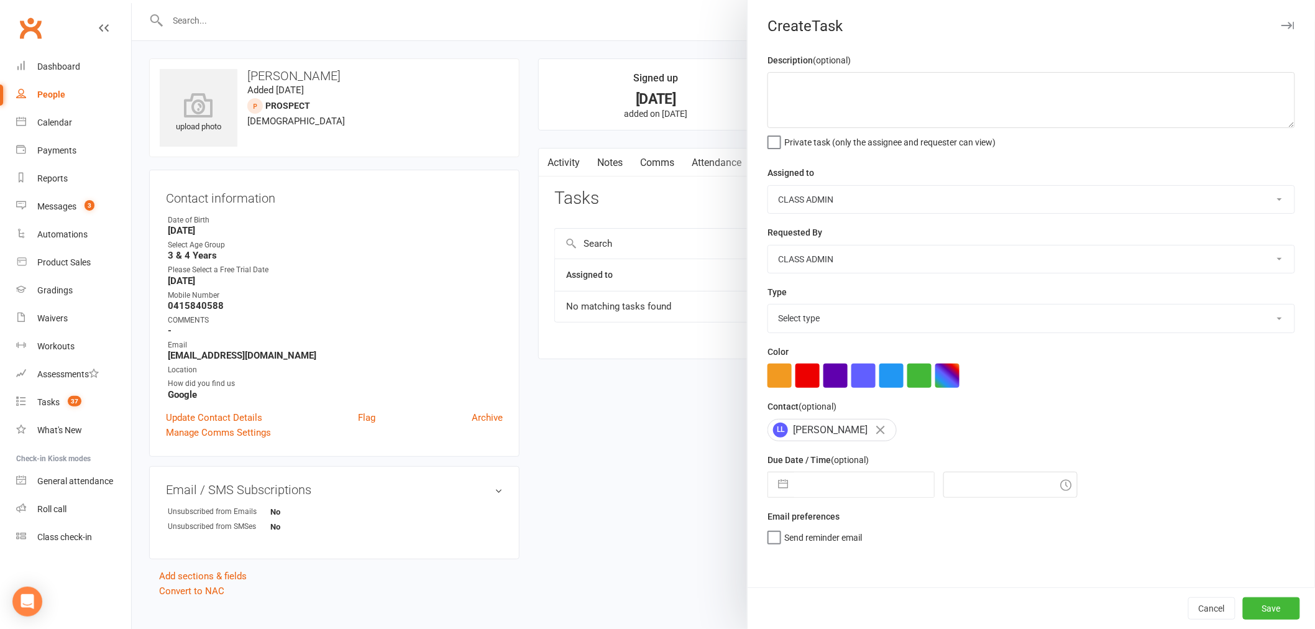
click at [861, 197] on select "Accounts Department ATI Martial Arts Midland CLASS ADMIN FRONT DESK" at bounding box center [1031, 199] width 526 height 27
select select "32859"
click at [768, 186] on select "Accounts Department ATI Martial Arts Midland CLASS ADMIN FRONT DESK" at bounding box center [1031, 199] width 526 height 27
click at [836, 312] on select "Select type Add info to task Automatic renewal checking Booked in for 1st trial…" at bounding box center [1031, 317] width 526 height 27
select select "18608"
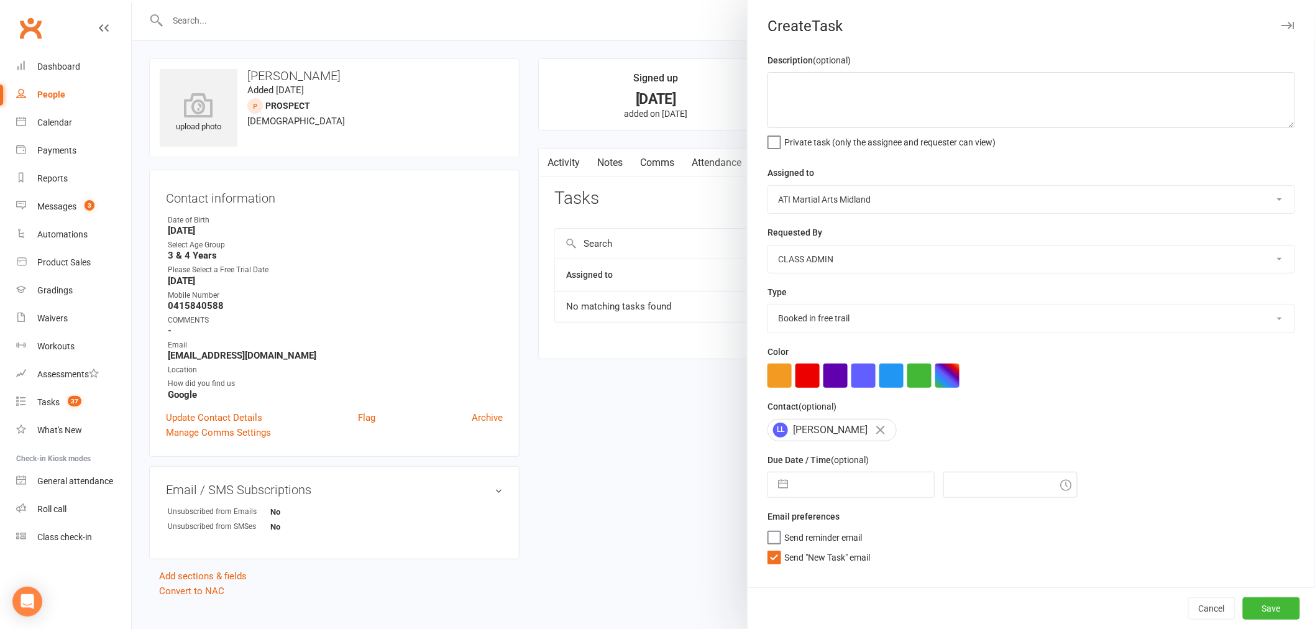
click at [768, 305] on select "Select type Add info to task Automatic renewal checking Booked in for 1st trial…" at bounding box center [1031, 317] width 526 height 27
click at [794, 476] on input "text" at bounding box center [864, 484] width 140 height 25
select select "6"
select select "2025"
select select "7"
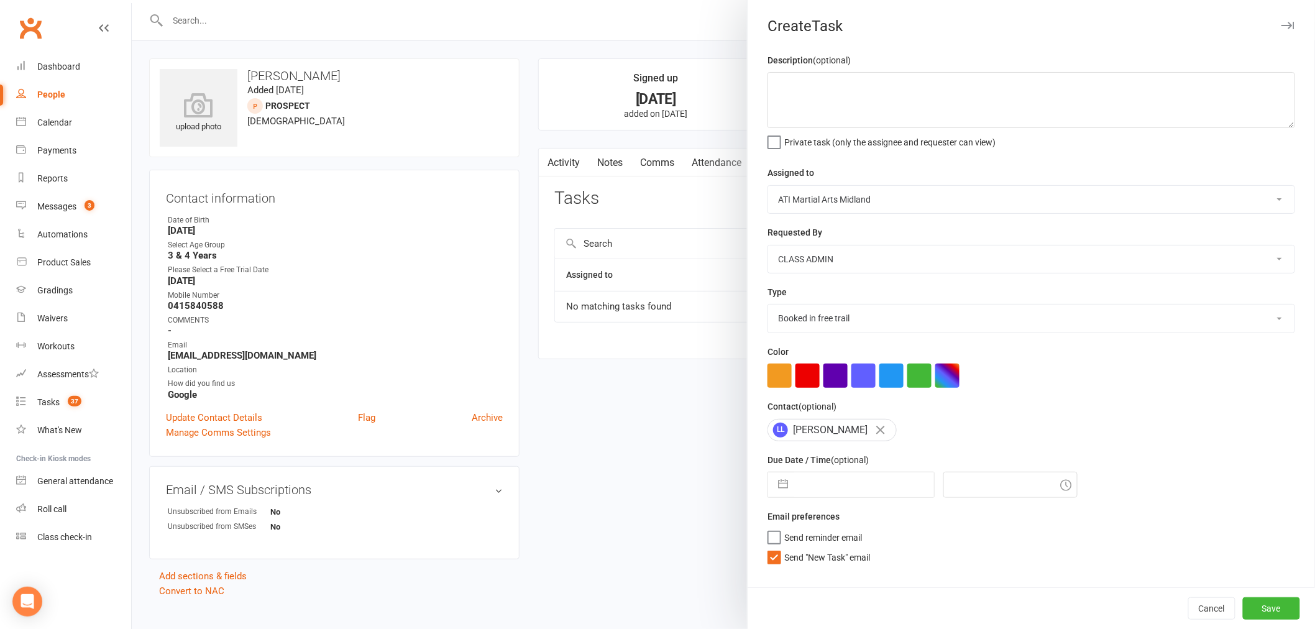
select select "2025"
select select "8"
select select "2025"
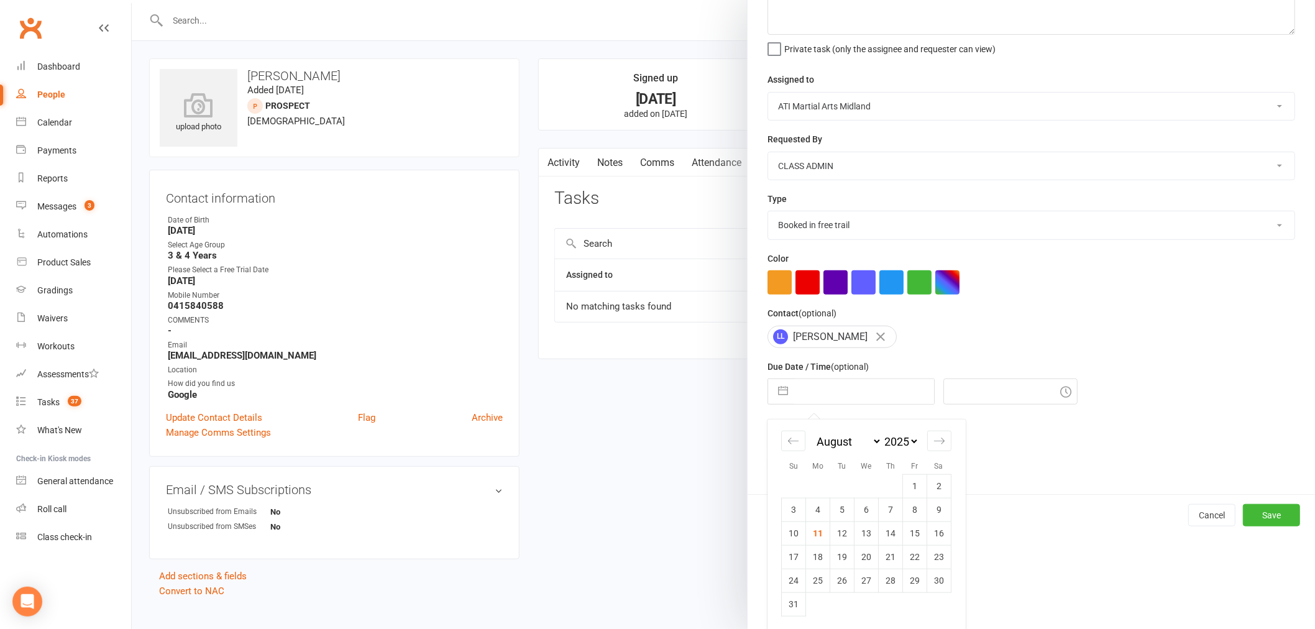
scroll to position [96, 0]
click at [821, 531] on td "11" at bounding box center [818, 532] width 24 height 24
type input "[DATE]"
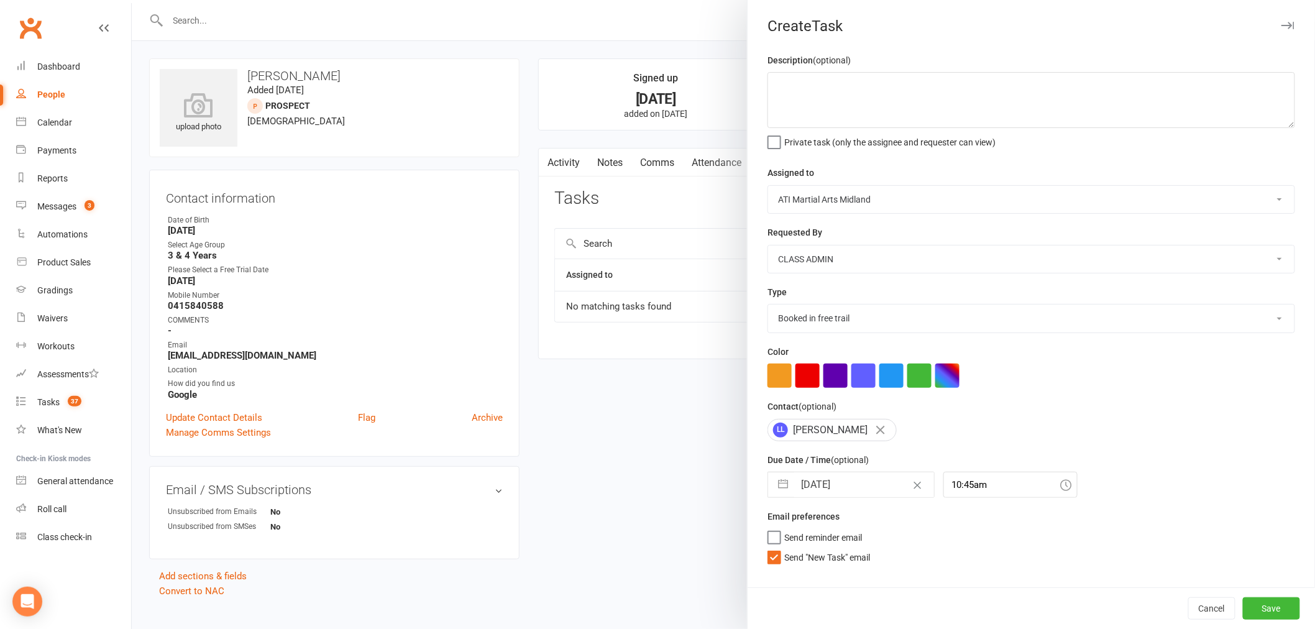
scroll to position [0, 0]
click at [978, 487] on input "10:45am" at bounding box center [1010, 485] width 134 height 26
click at [967, 513] on div "7:00am" at bounding box center [1010, 508] width 133 height 20
type input "7:00am"
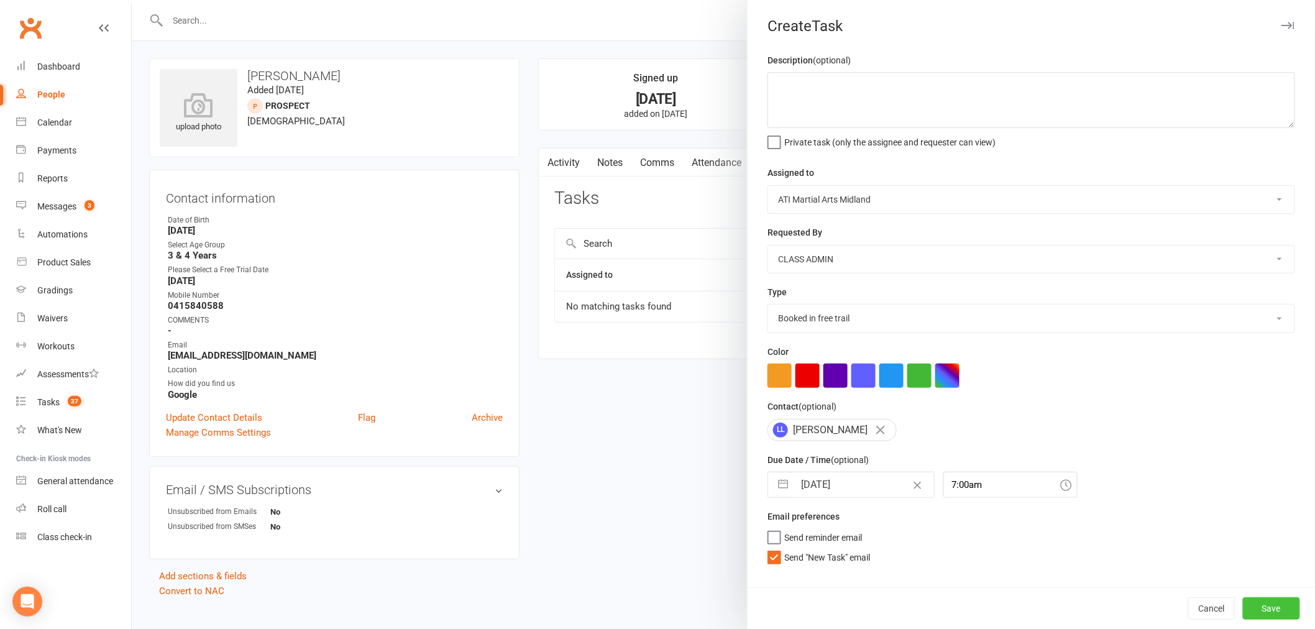
click at [1243, 599] on button "Save" at bounding box center [1271, 608] width 57 height 22
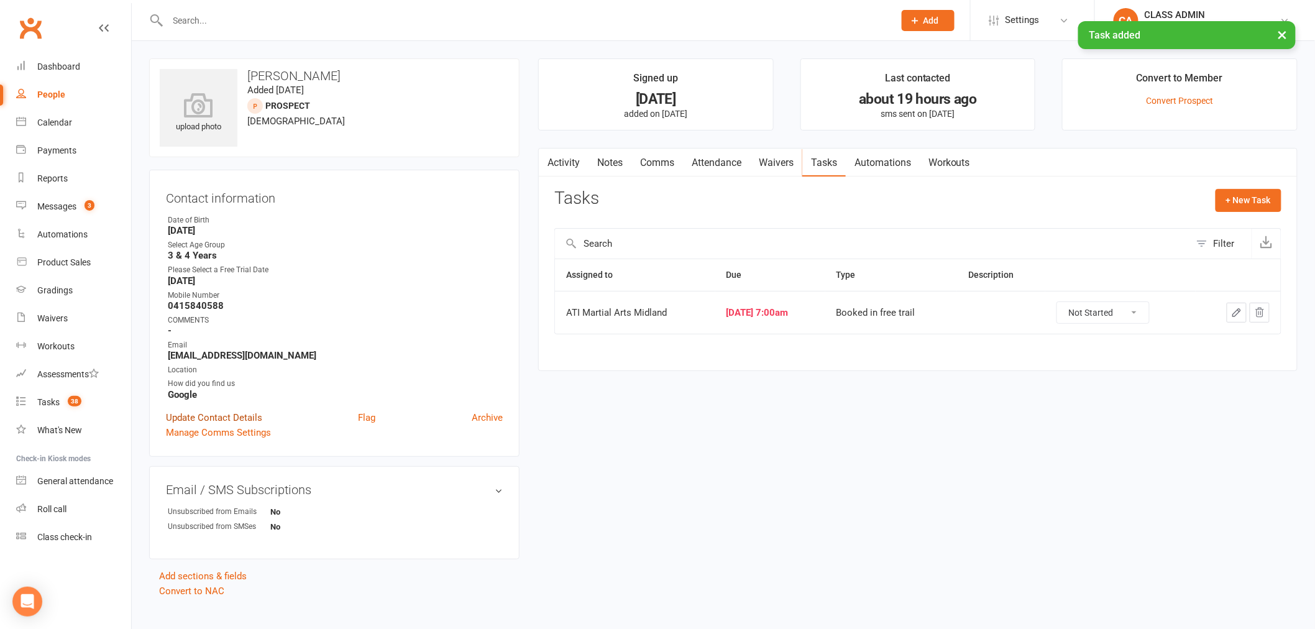
click at [250, 414] on link "Update Contact Details" at bounding box center [214, 417] width 96 height 15
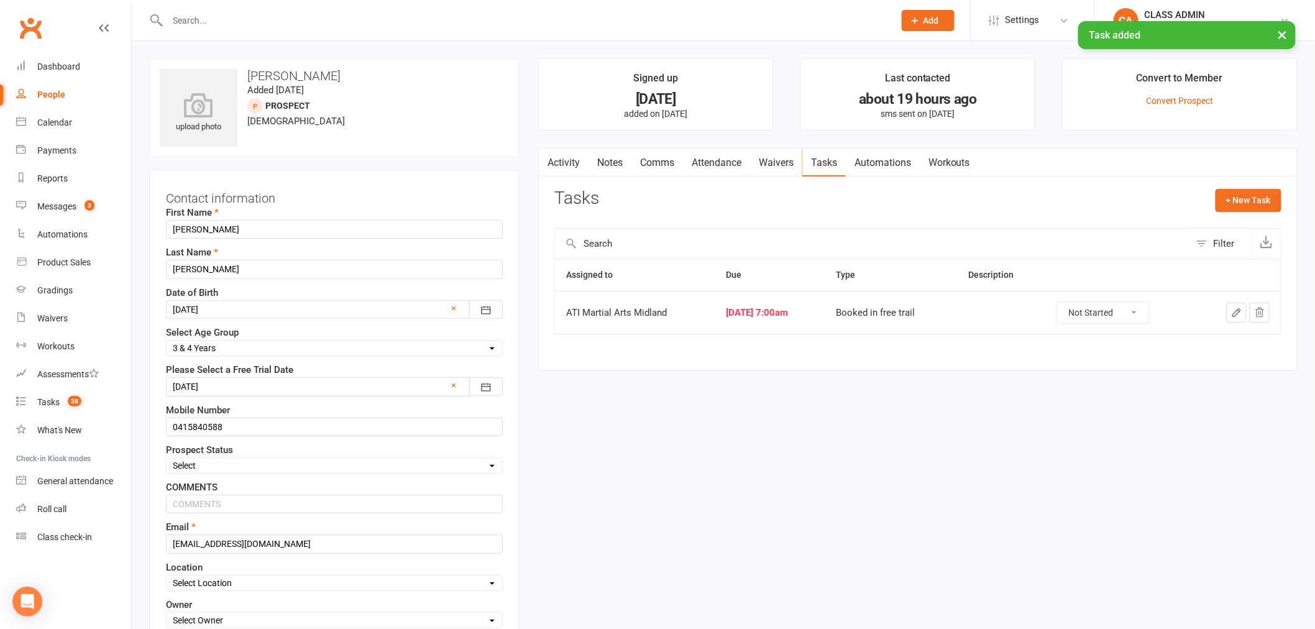
scroll to position [17, 0]
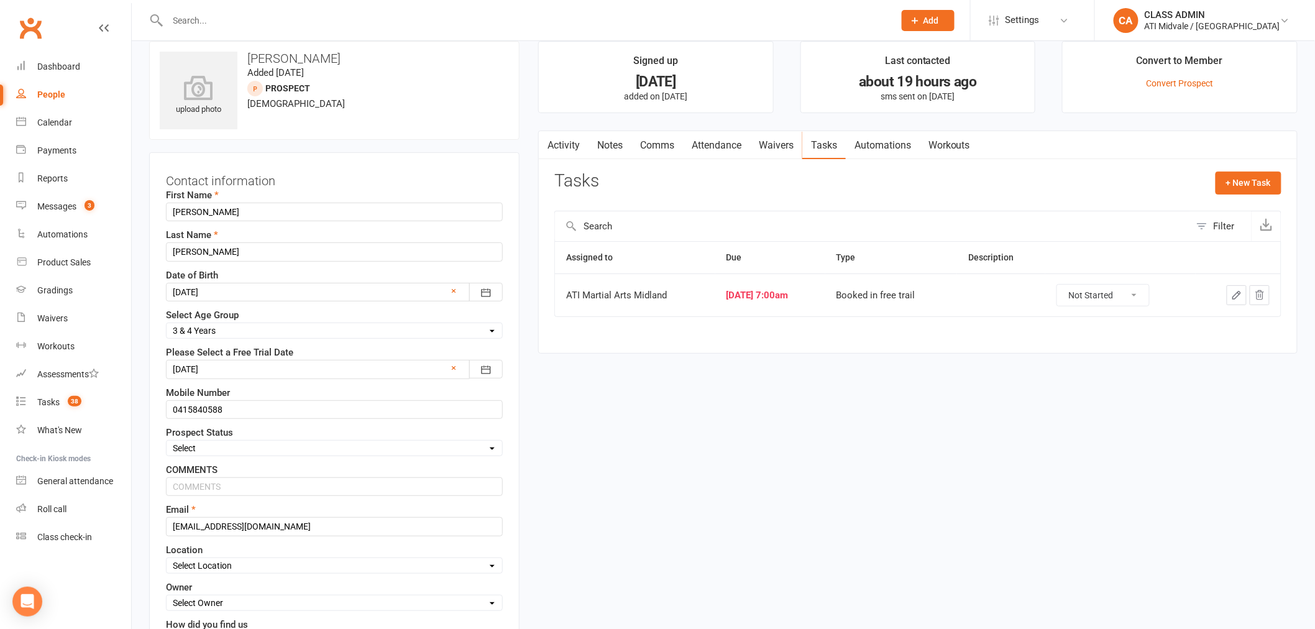
click at [217, 446] on select "Select Set a Status BOOKED IN FOR FREE TRIAL DID FREE TRAIL BOOKED IN AFTER FRE…" at bounding box center [335, 448] width 336 height 14
select select "BOOKED IN FOR FREE TRIAL"
click at [167, 441] on select "Select Set a Status BOOKED IN FOR FREE TRIAL DID FREE TRAIL BOOKED IN AFTER FRE…" at bounding box center [335, 448] width 336 height 14
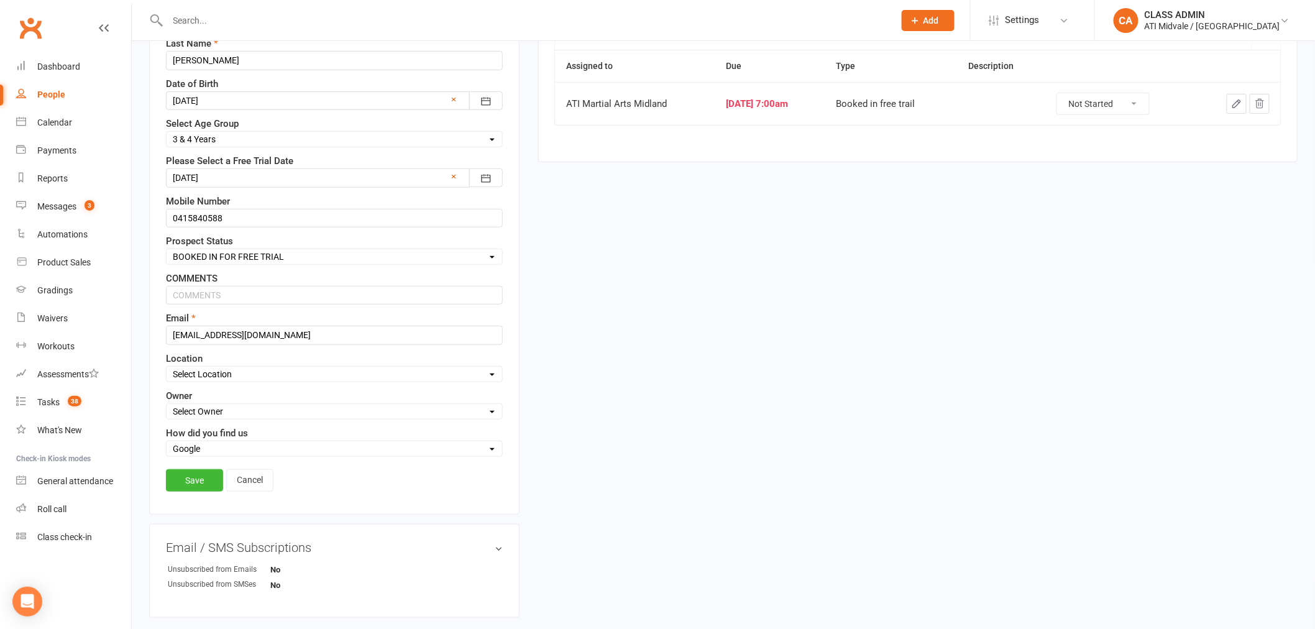
scroll to position [225, 0]
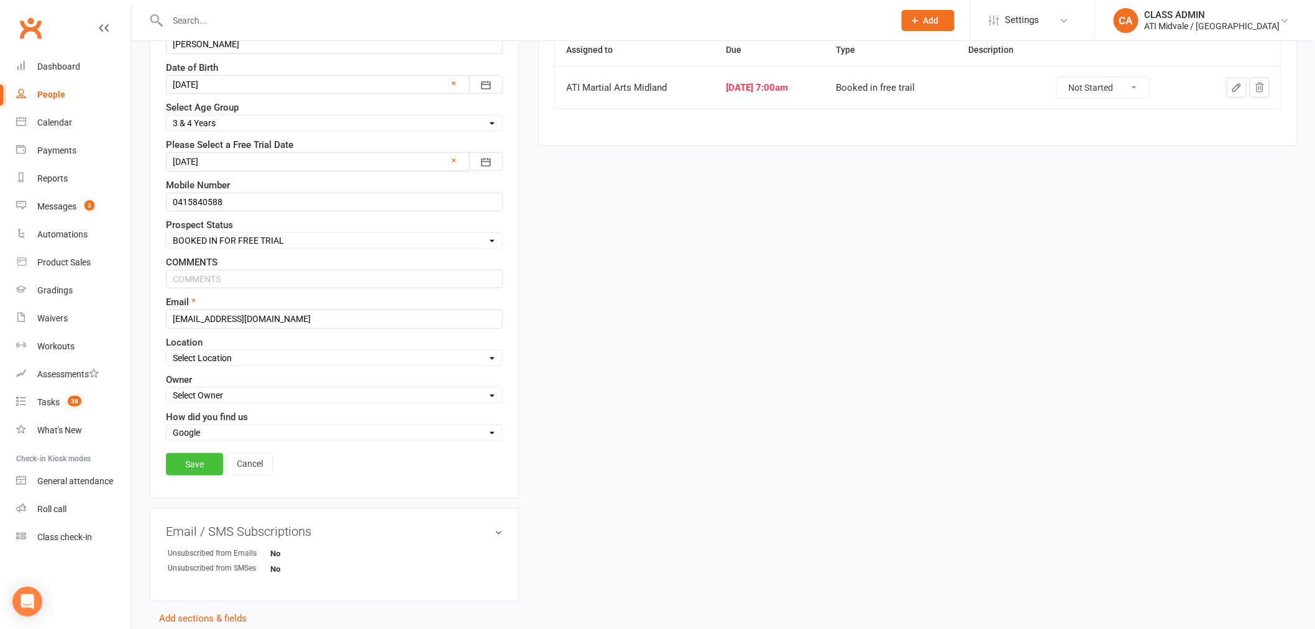
click at [201, 469] on link "Save" at bounding box center [194, 464] width 57 height 22
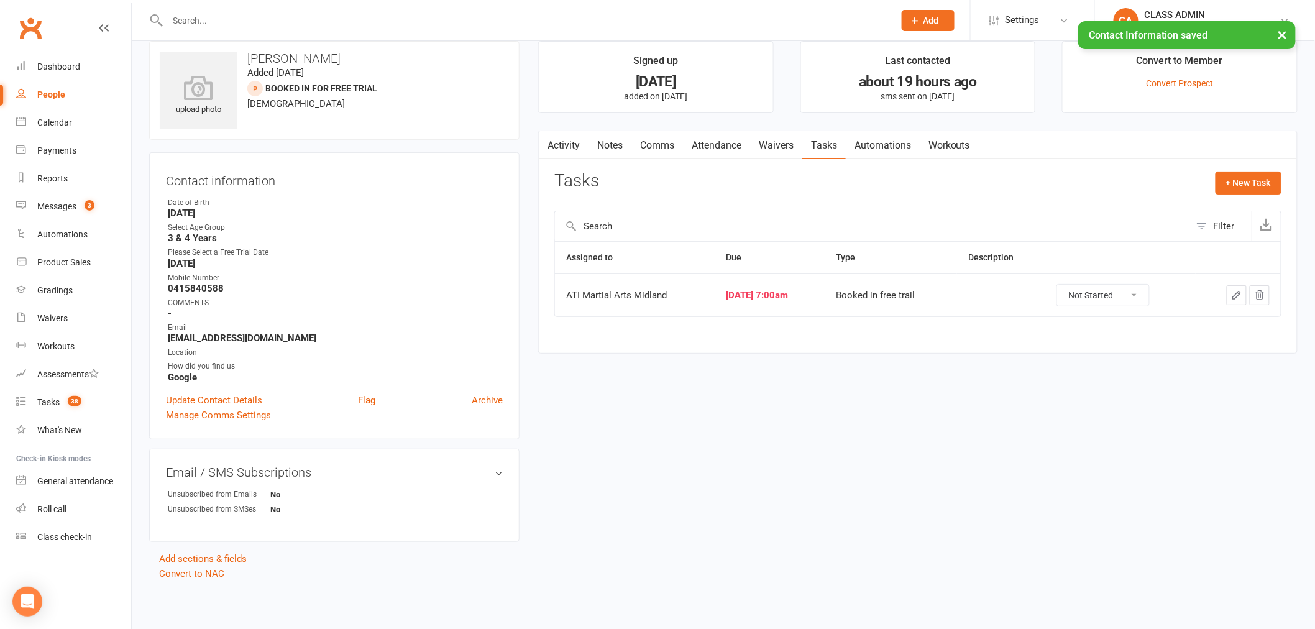
scroll to position [0, 0]
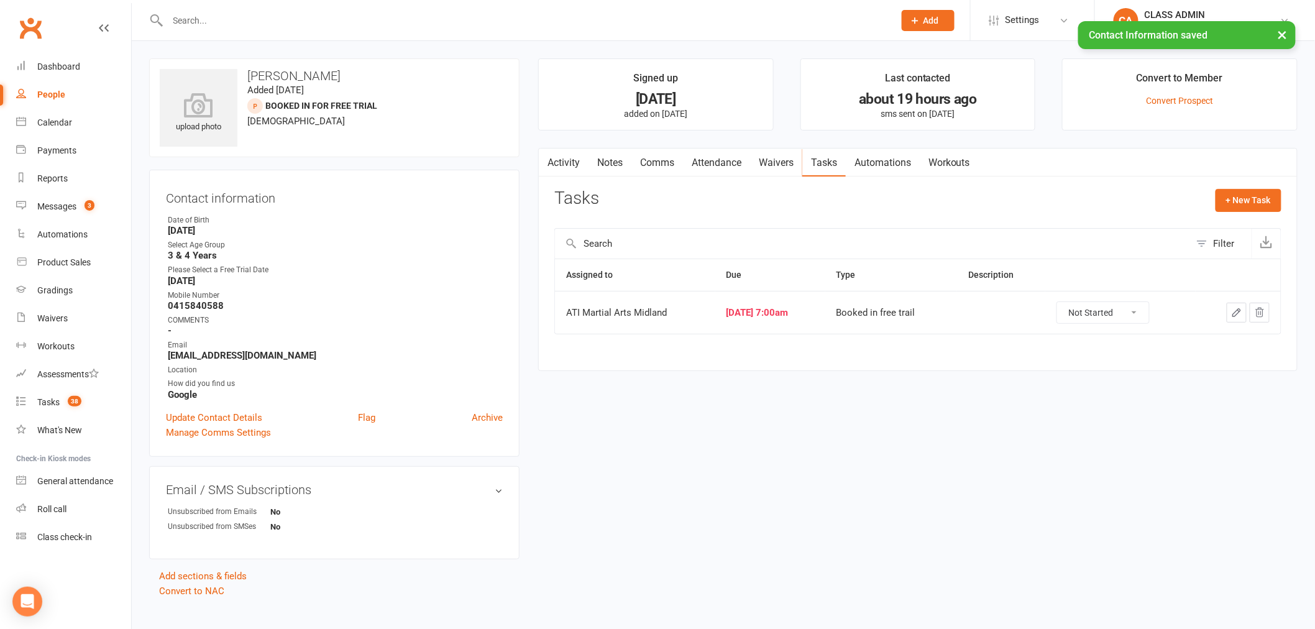
click at [728, 162] on link "Attendance" at bounding box center [716, 163] width 67 height 29
